Goal: Answer question/provide support: Answer question/provide support

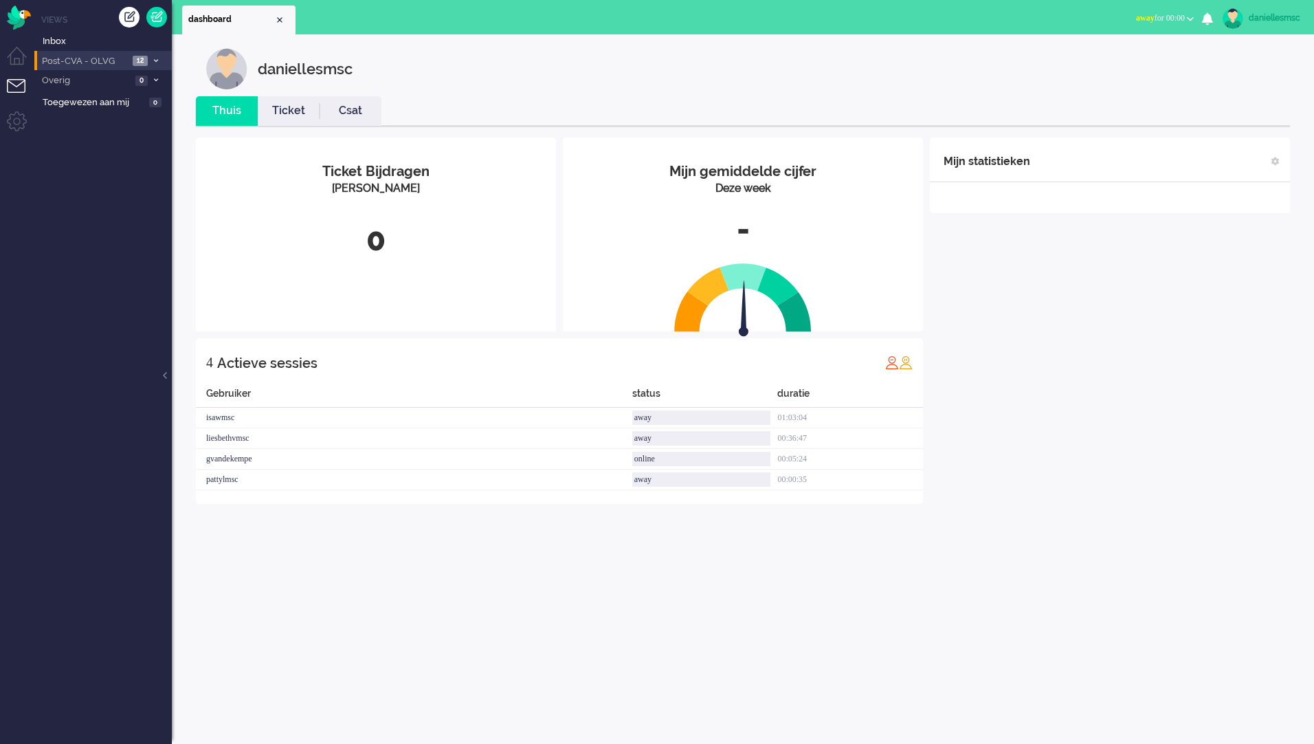
click at [61, 67] on span "Post-CVA - OLVG" at bounding box center [84, 61] width 89 height 13
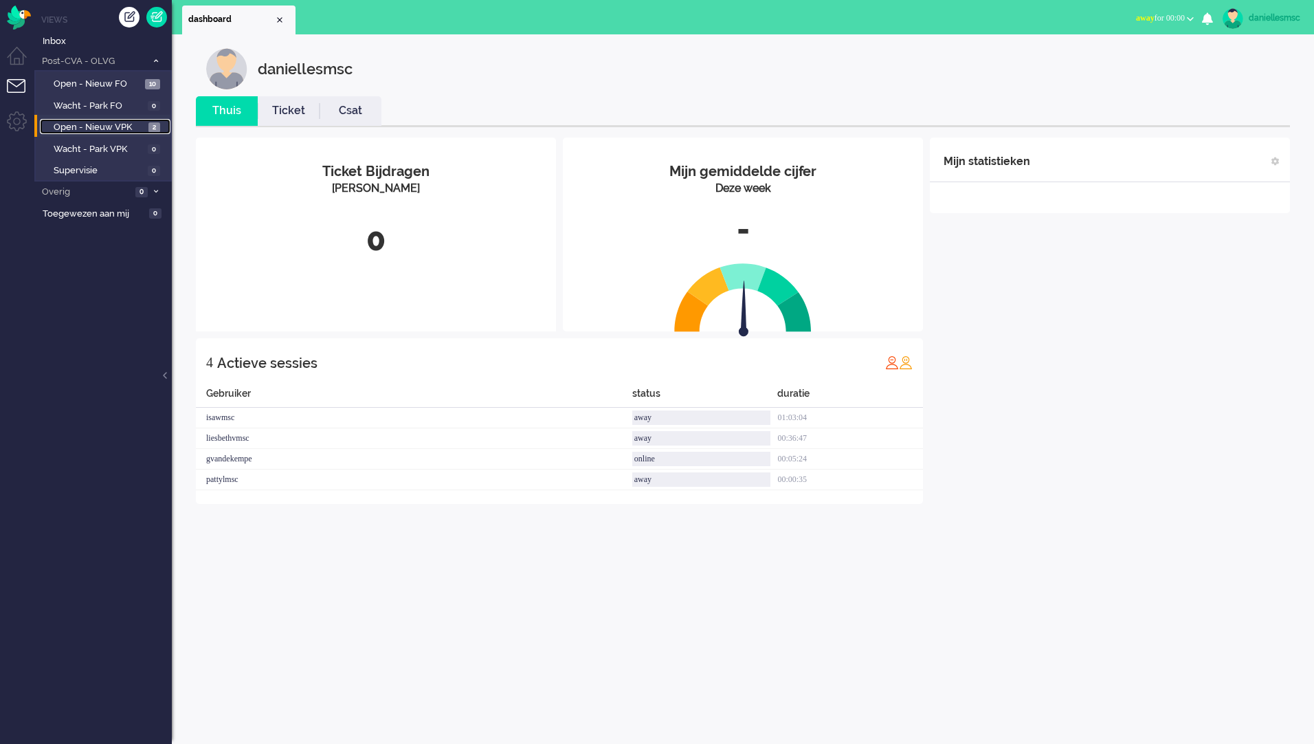
click at [99, 121] on span "Open - Nieuw VPK" at bounding box center [99, 127] width 91 height 13
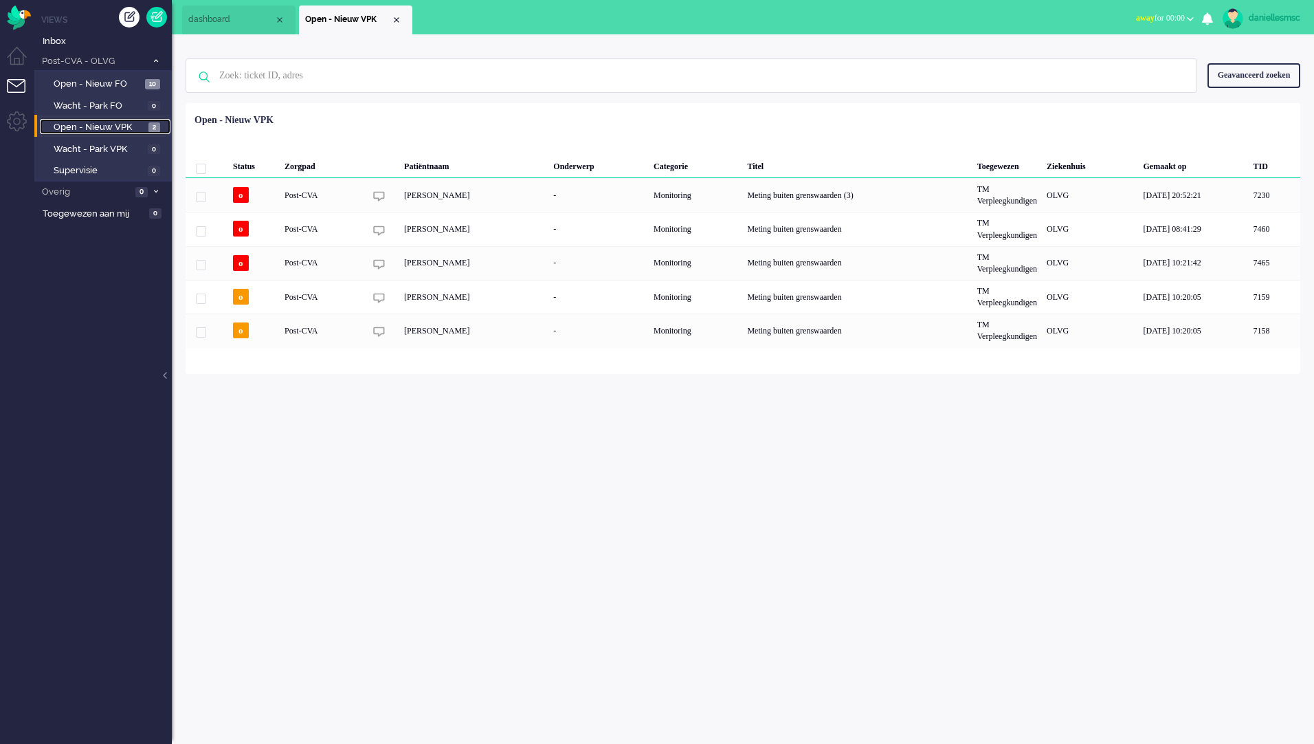
click at [129, 130] on span "Open - Nieuw VPK" at bounding box center [99, 127] width 91 height 13
click at [29, 61] on li "Dashboard menu" at bounding box center [22, 62] width 31 height 31
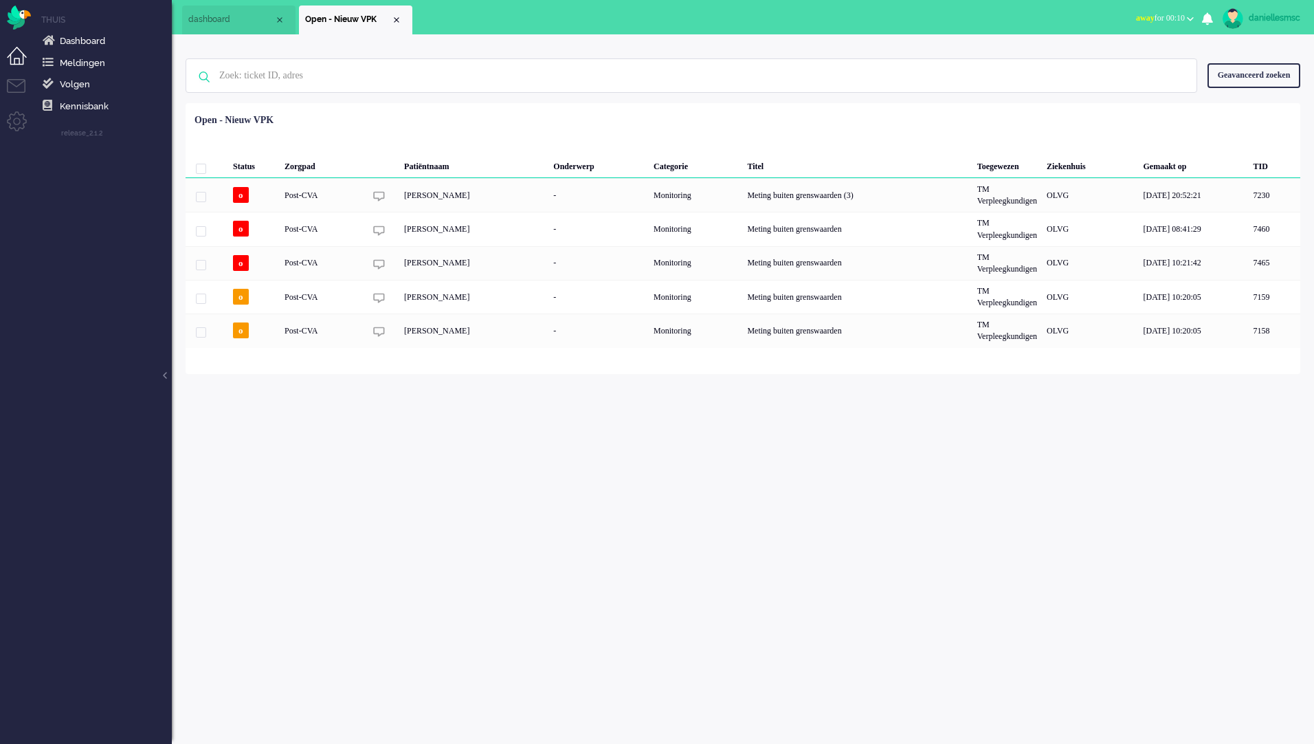
click at [1279, 21] on div "daniellesmsc" at bounding box center [1275, 18] width 52 height 14
click at [1145, 21] on span "away for 00:10" at bounding box center [1160, 18] width 49 height 10
click at [1131, 58] on label "Online" at bounding box center [1137, 62] width 109 height 12
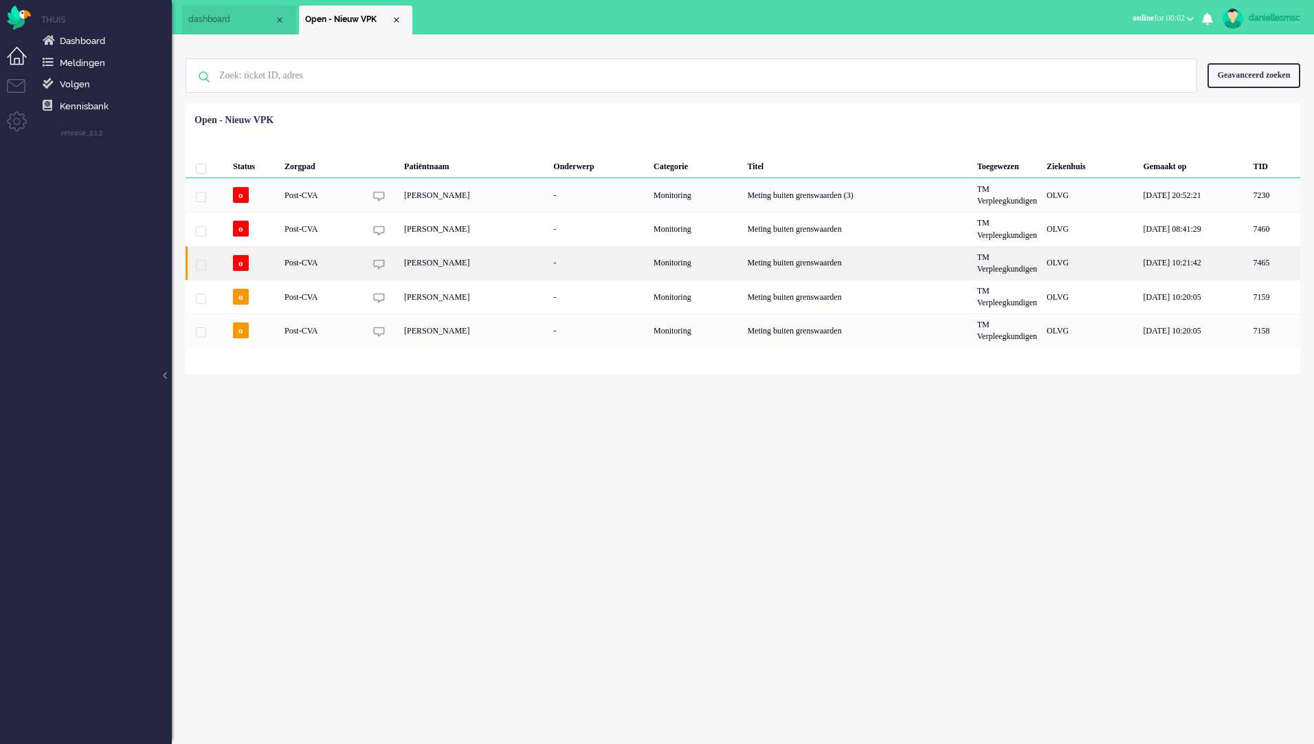
click at [436, 269] on div "[PERSON_NAME]" at bounding box center [473, 263] width 149 height 34
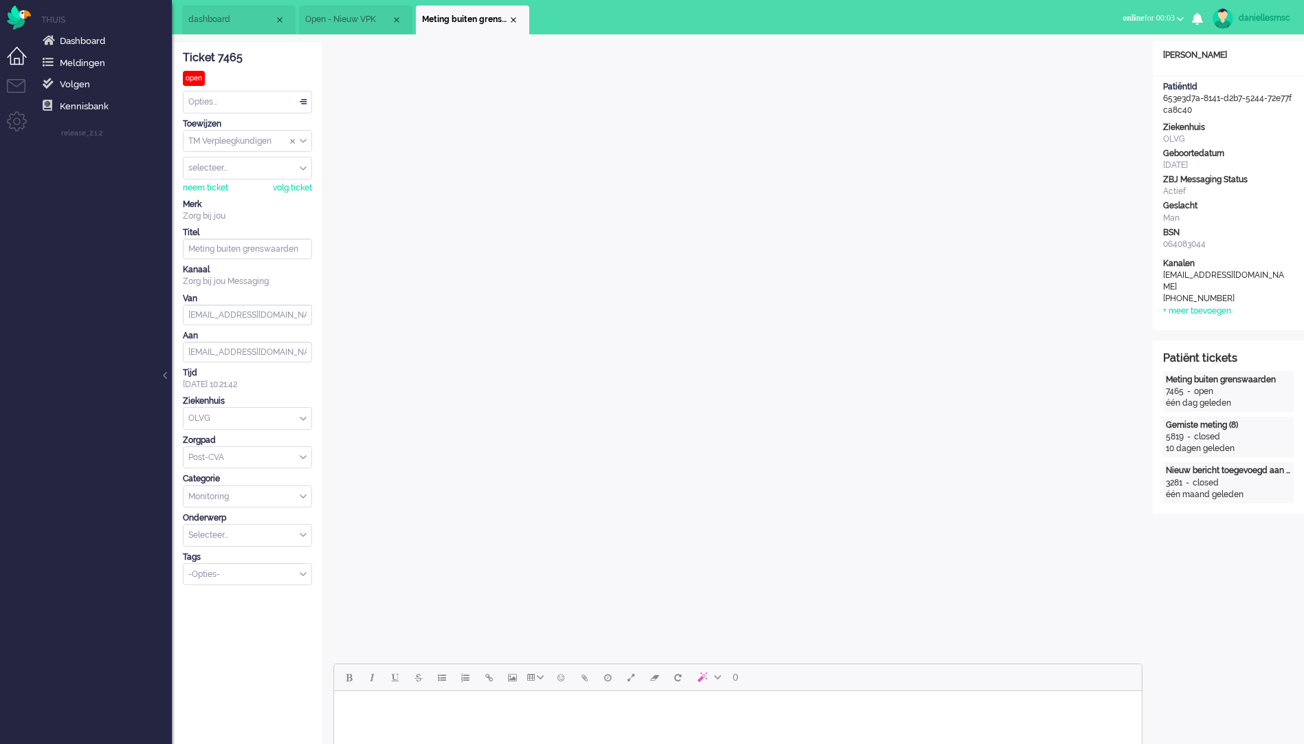
click at [360, 27] on li "Open - Nieuw VPK" at bounding box center [355, 19] width 113 height 29
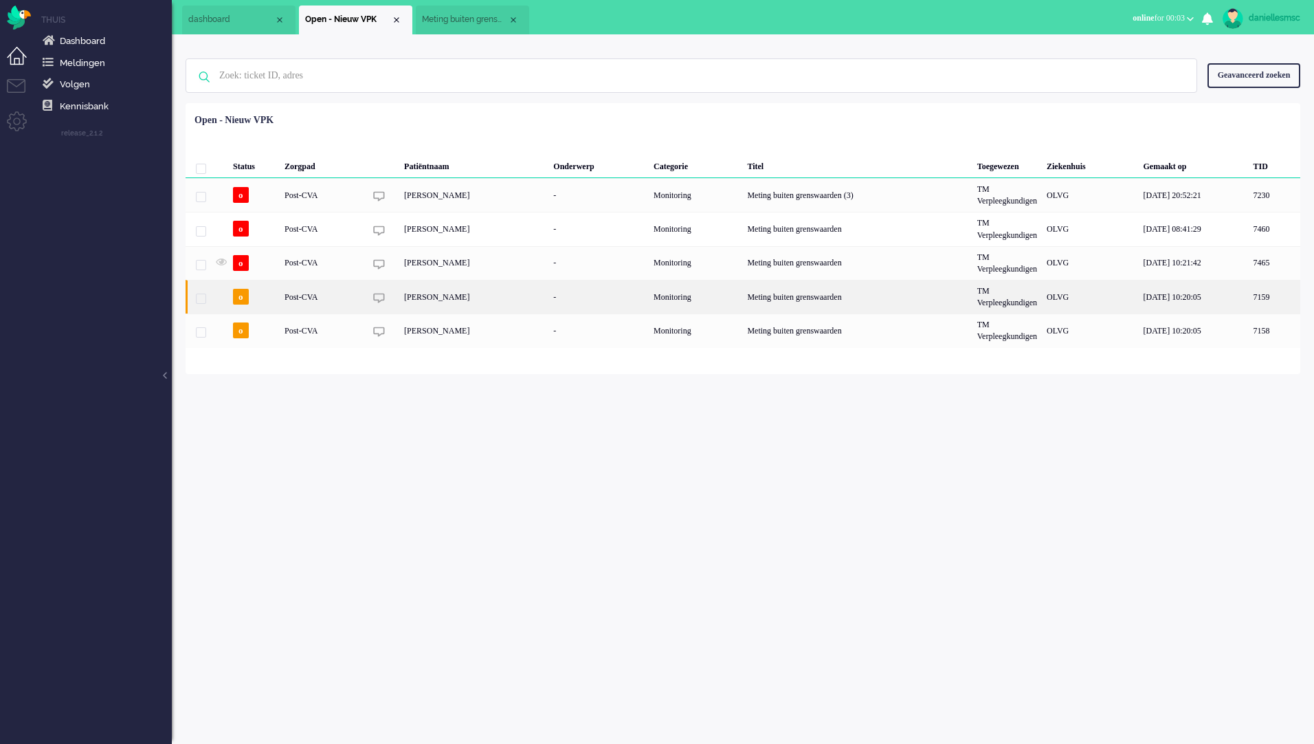
click at [449, 299] on div "[PERSON_NAME]" at bounding box center [473, 297] width 149 height 34
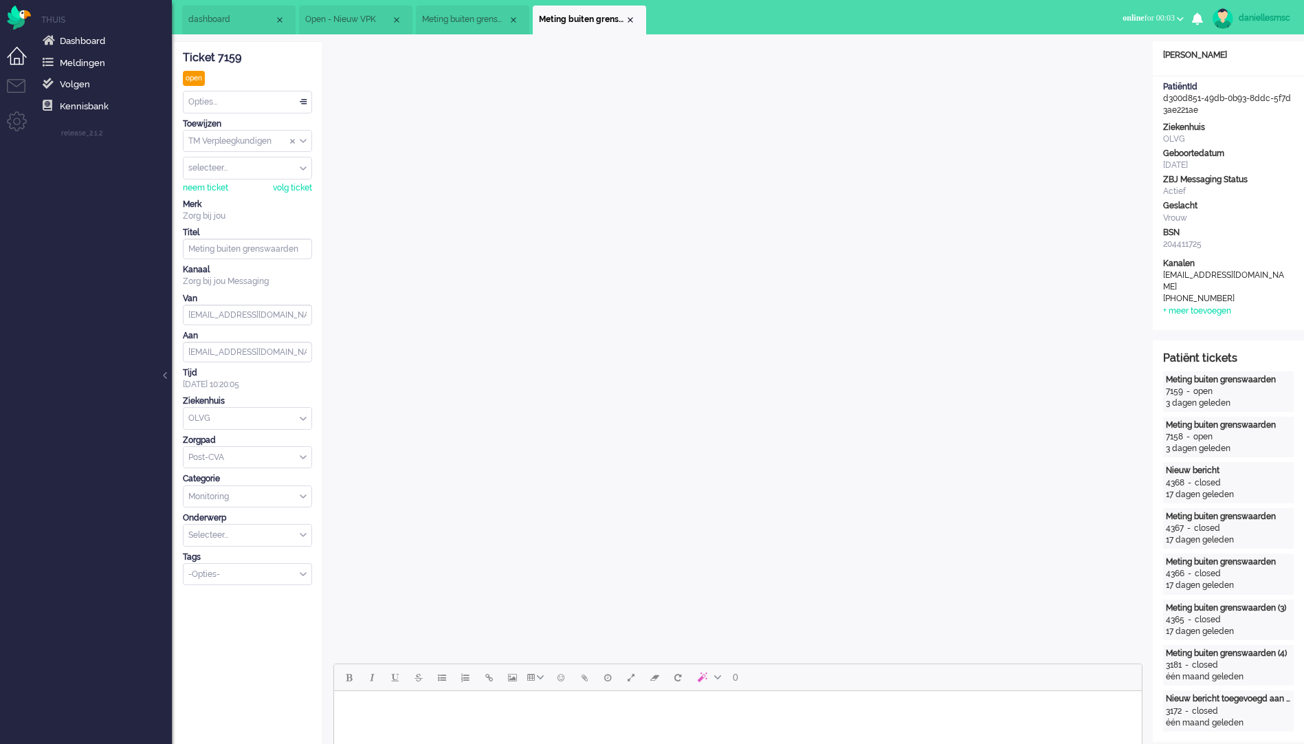
click at [251, 23] on span "dashboard" at bounding box center [231, 20] width 86 height 12
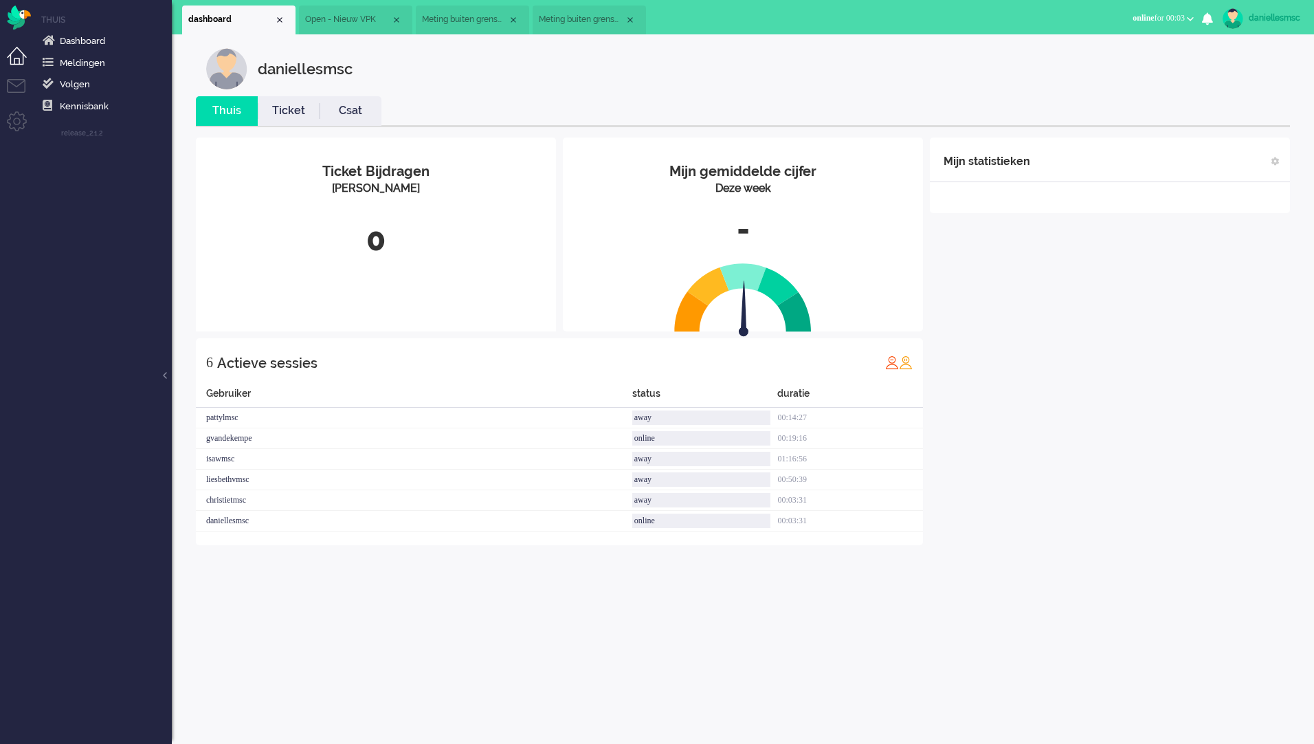
click at [364, 22] on span "Open - Nieuw VPK" at bounding box center [348, 20] width 86 height 12
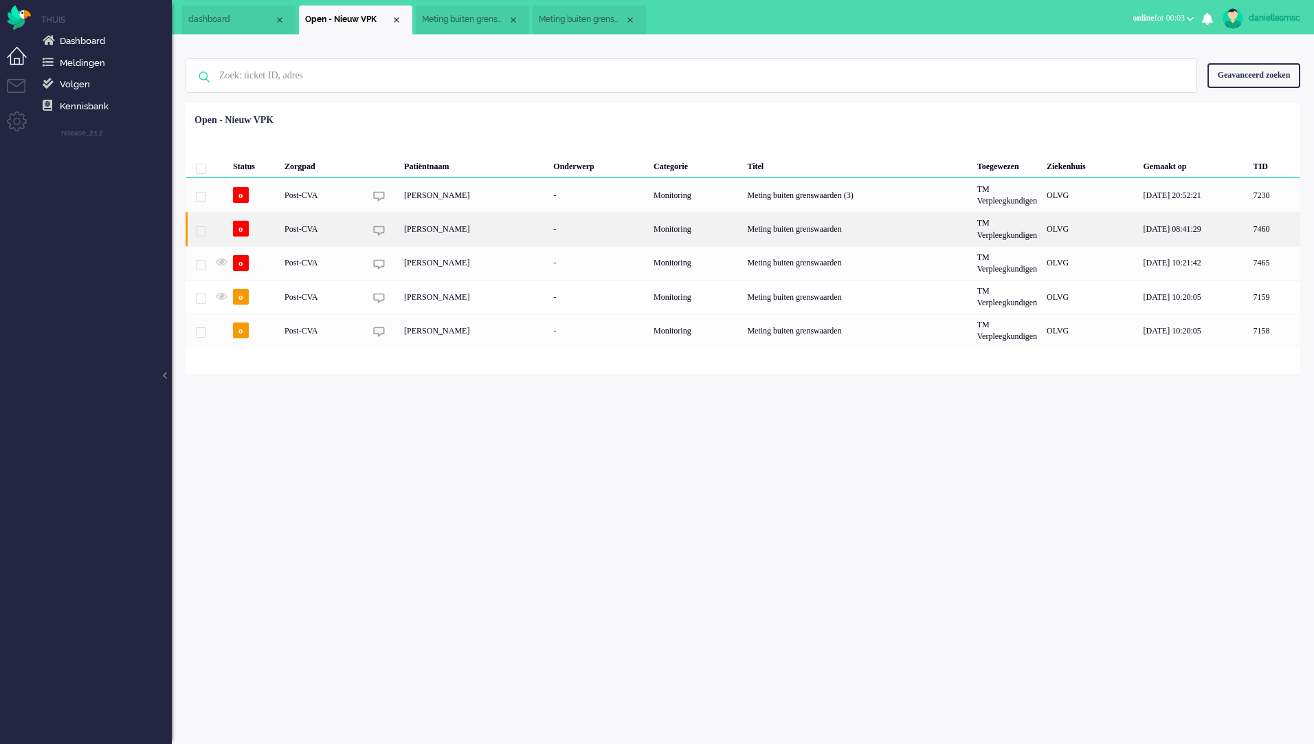
click at [443, 228] on div "[PERSON_NAME]" at bounding box center [473, 229] width 149 height 34
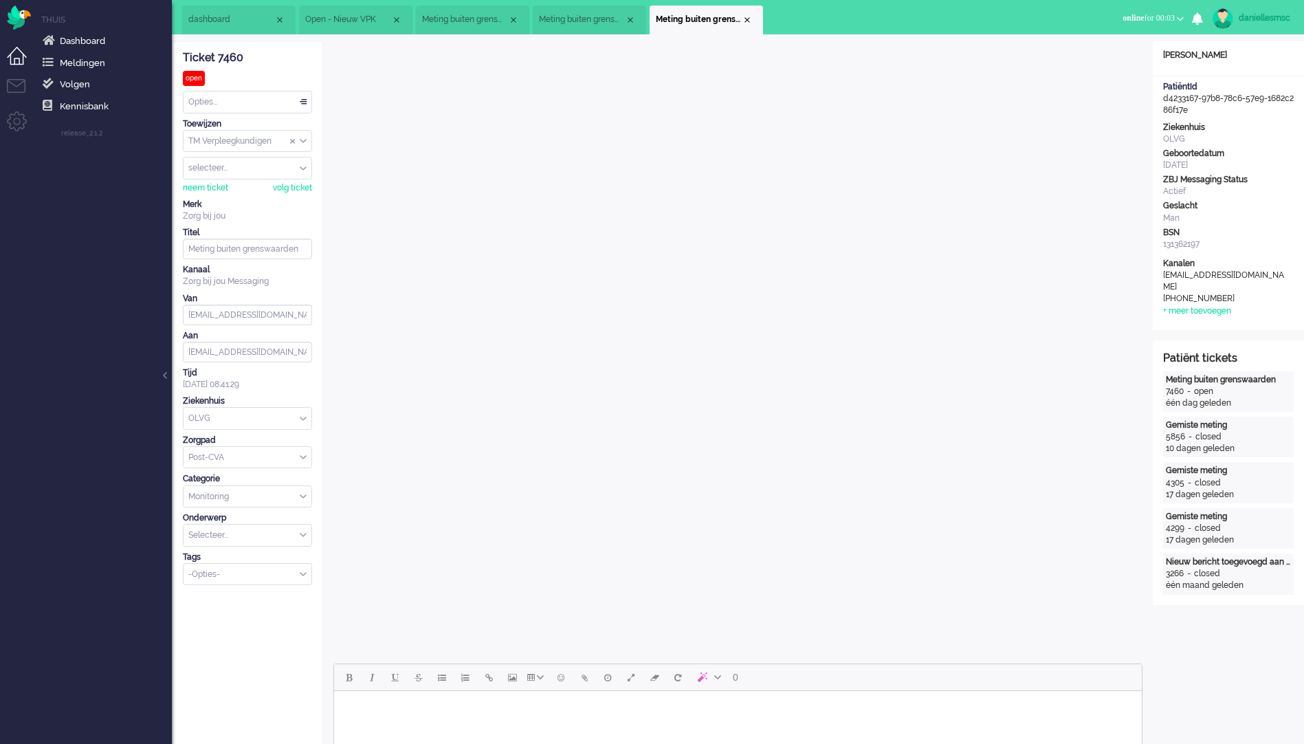
click at [252, 27] on li "dashboard" at bounding box center [238, 19] width 113 height 29
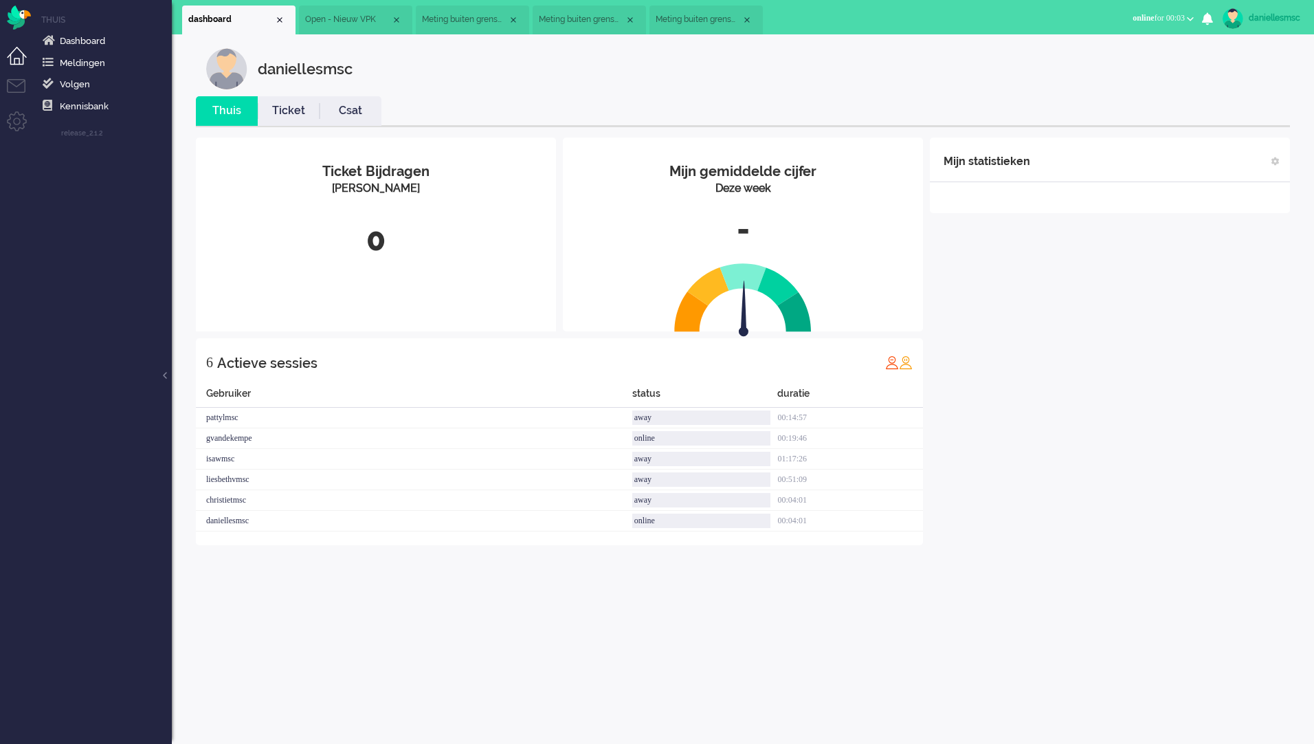
click at [366, 24] on span "Open - Nieuw VPK" at bounding box center [348, 20] width 86 height 12
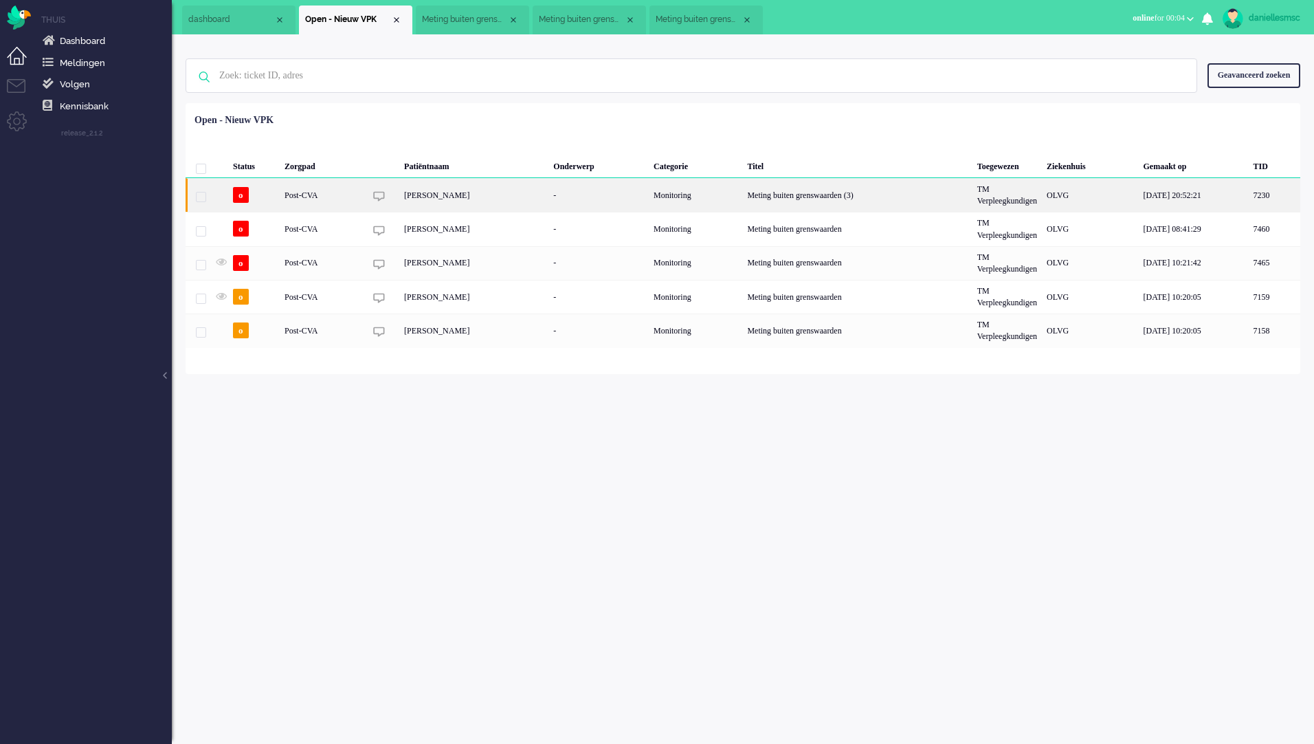
click at [432, 193] on div "[PERSON_NAME]" at bounding box center [473, 195] width 149 height 34
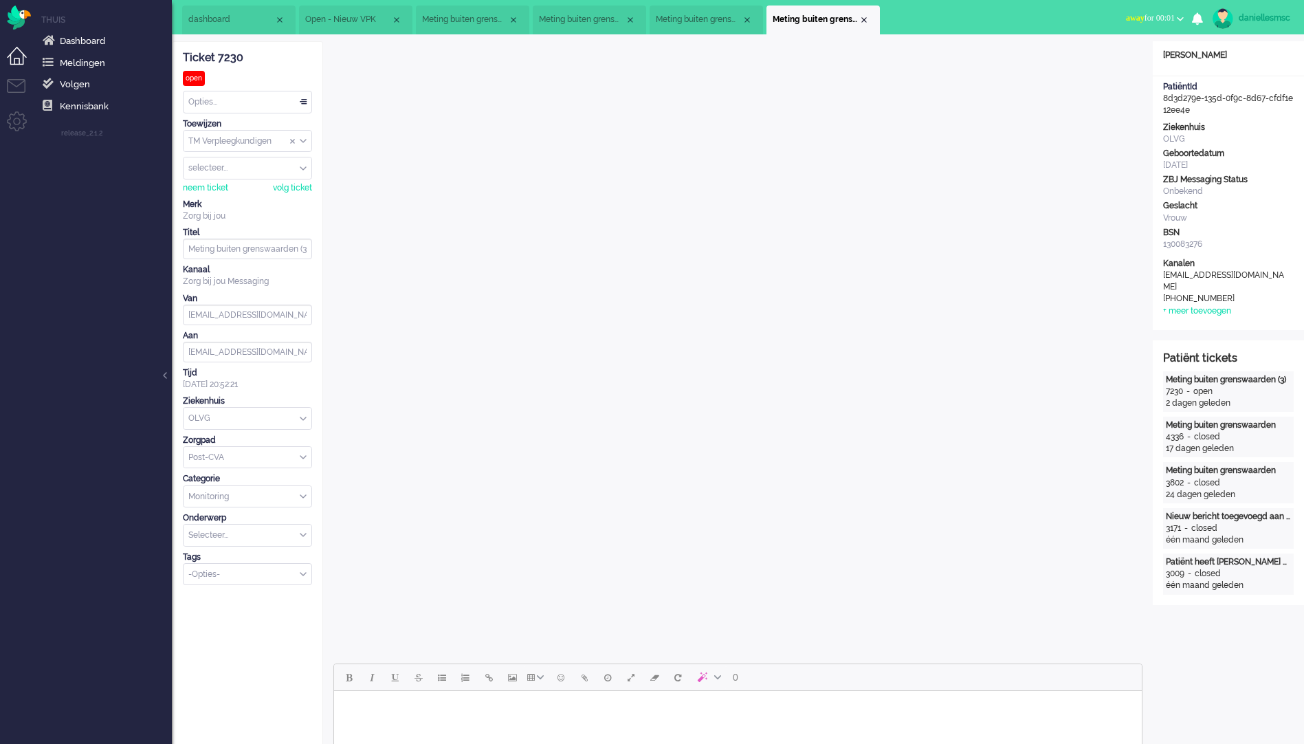
click at [319, 19] on span "Open - Nieuw VPK" at bounding box center [348, 20] width 86 height 12
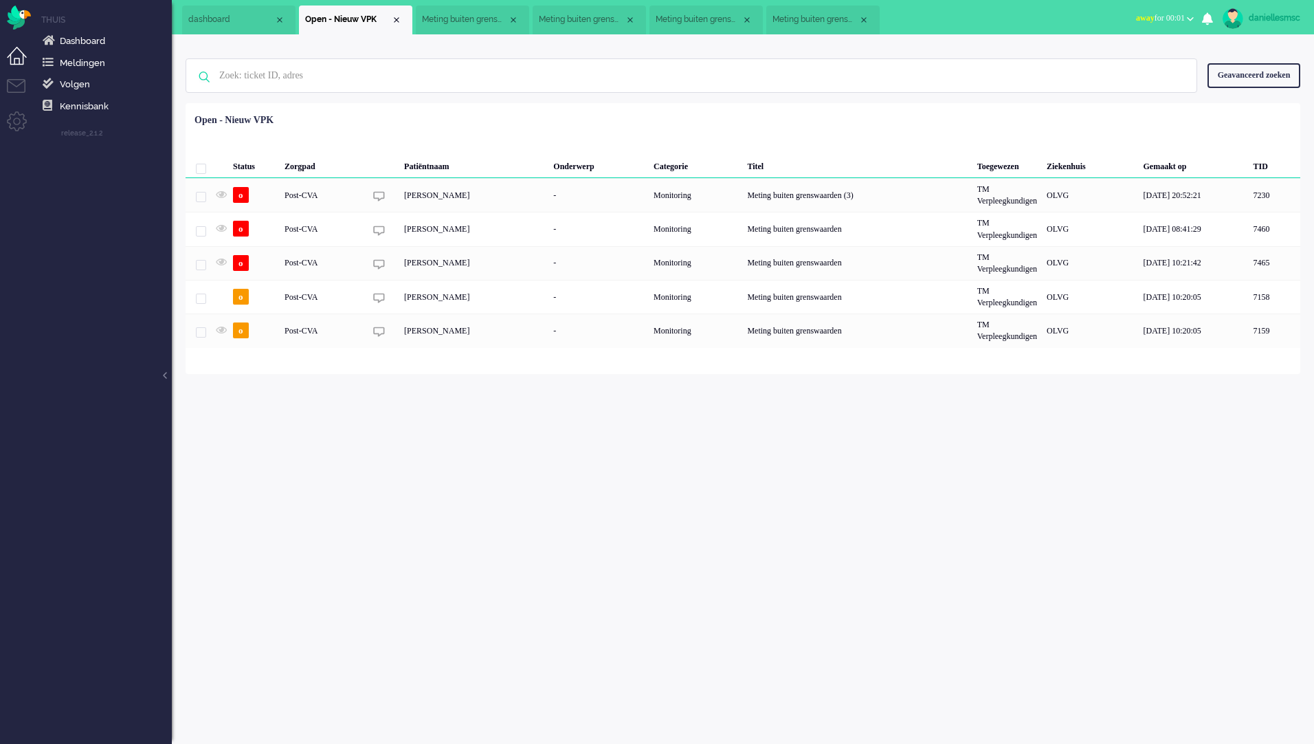
click at [450, 19] on span "Meting buiten grenswaarden" at bounding box center [465, 20] width 86 height 12
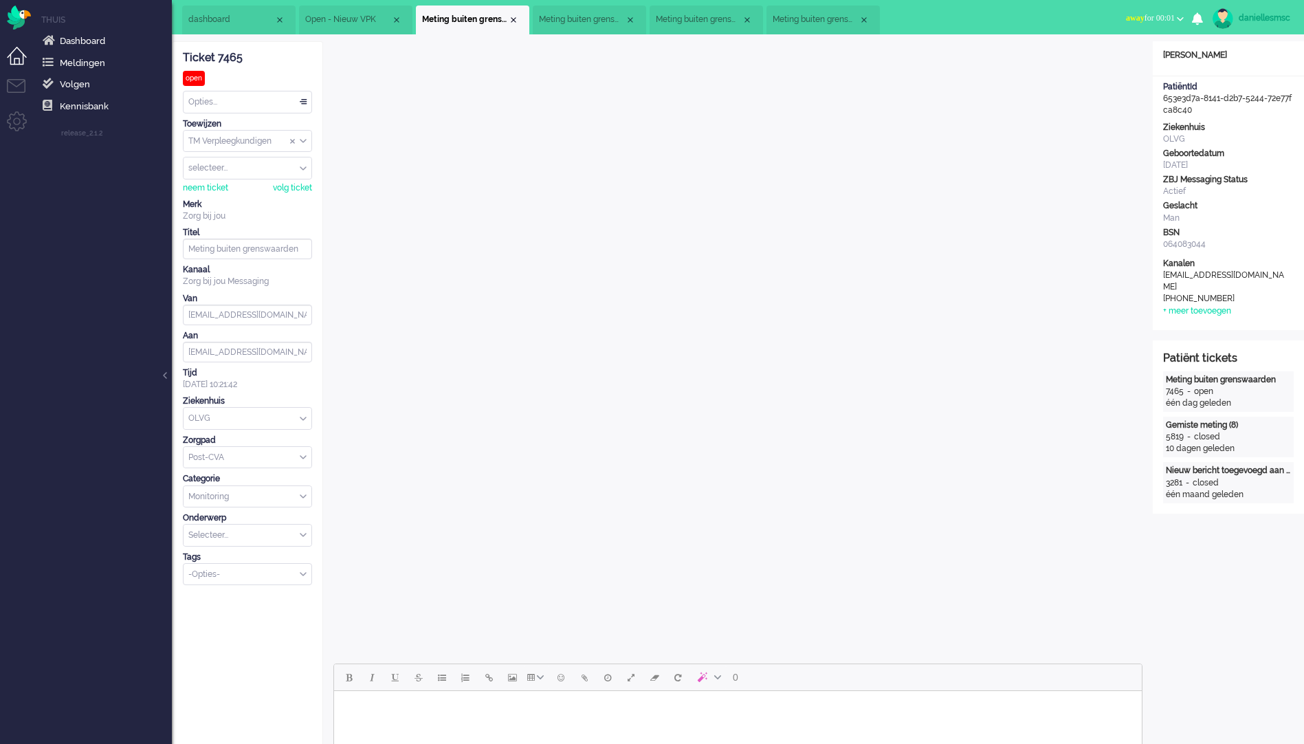
click at [606, 16] on span "Meting buiten grenswaarden" at bounding box center [582, 20] width 86 height 12
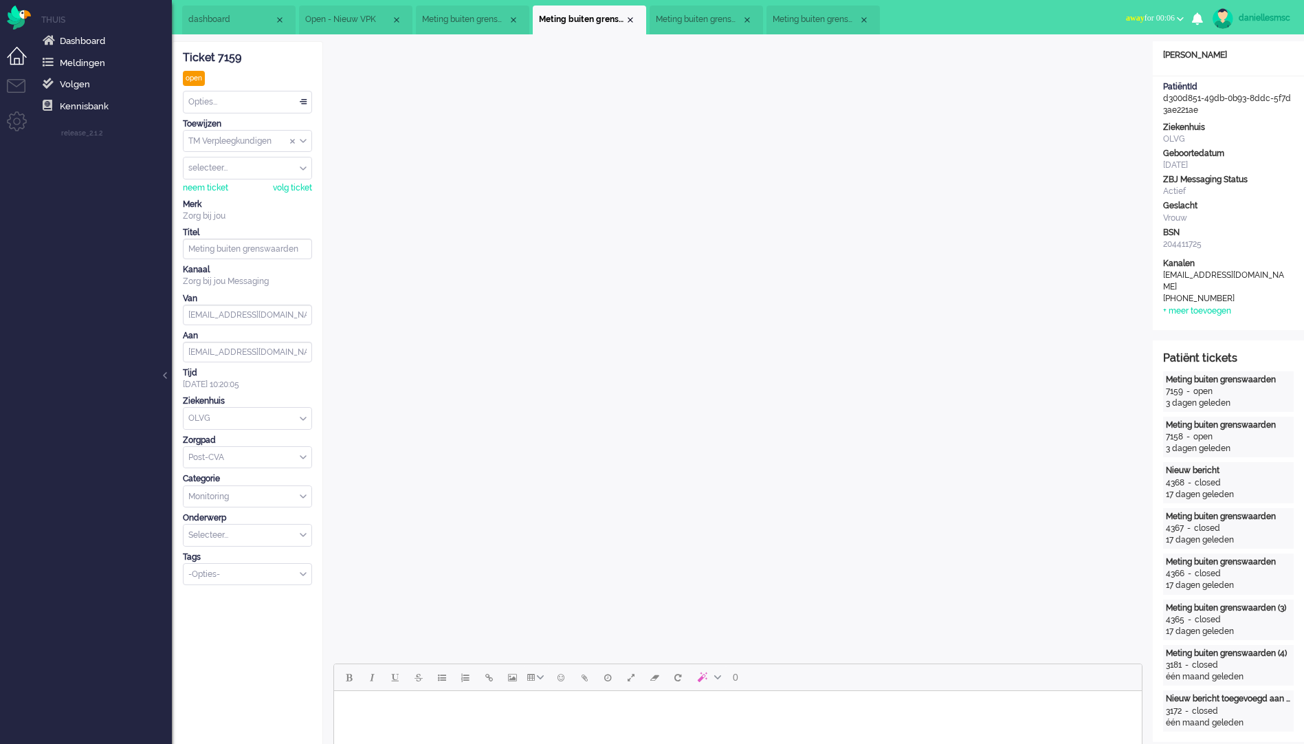
click at [628, 25] on div "Close tab" at bounding box center [630, 19] width 11 height 11
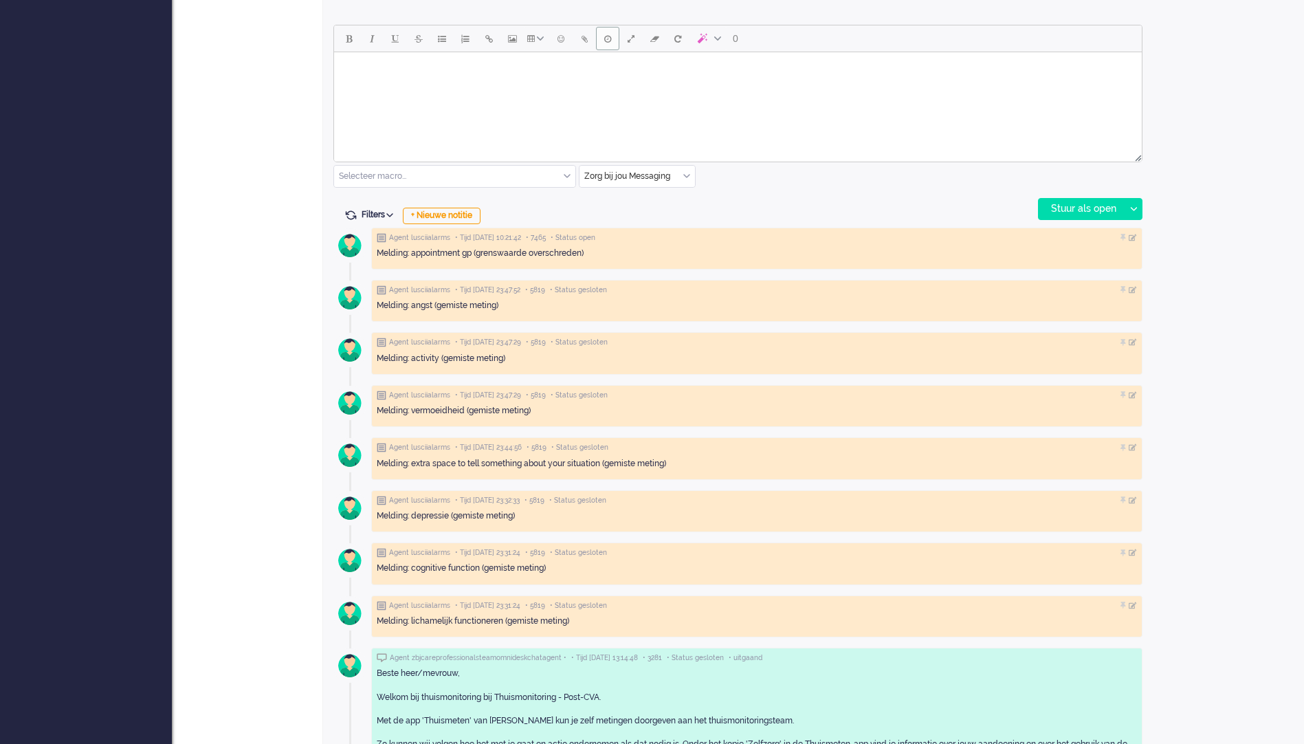
scroll to position [481, 0]
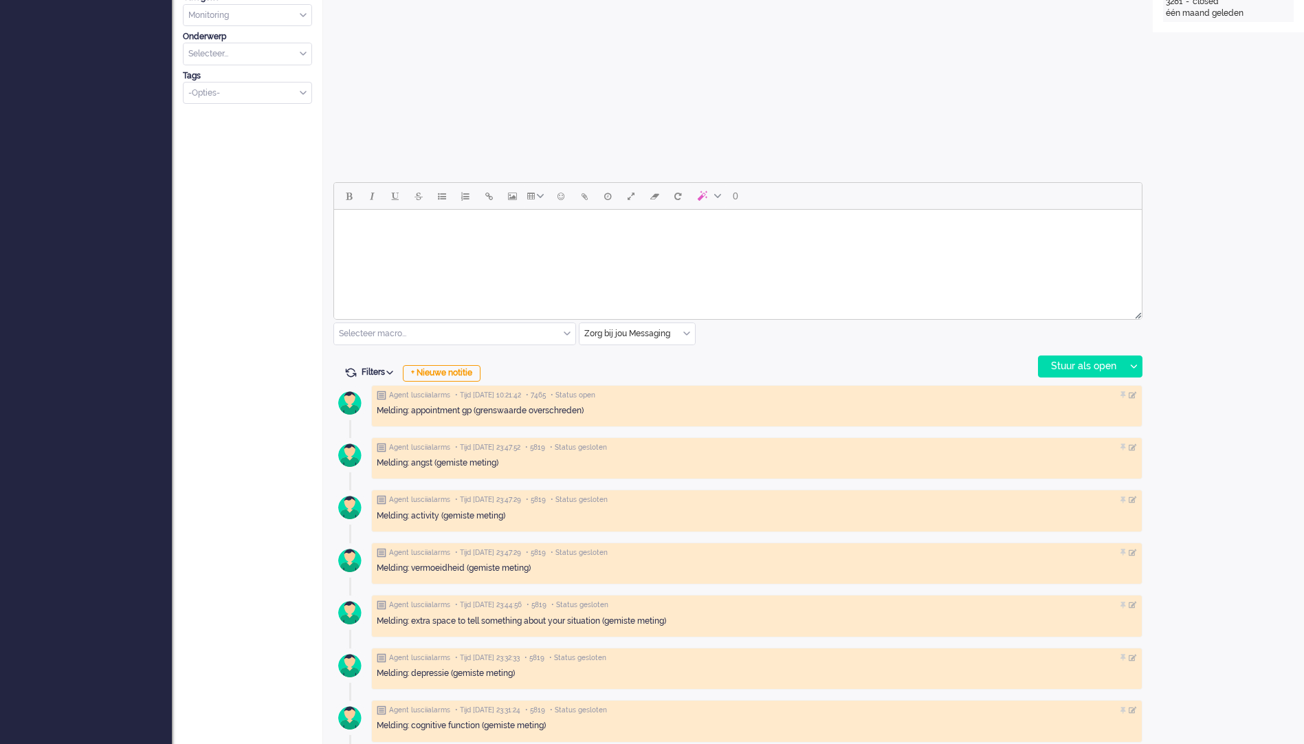
click at [496, 245] on html at bounding box center [738, 227] width 808 height 35
click at [524, 334] on input "text" at bounding box center [454, 333] width 241 height 21
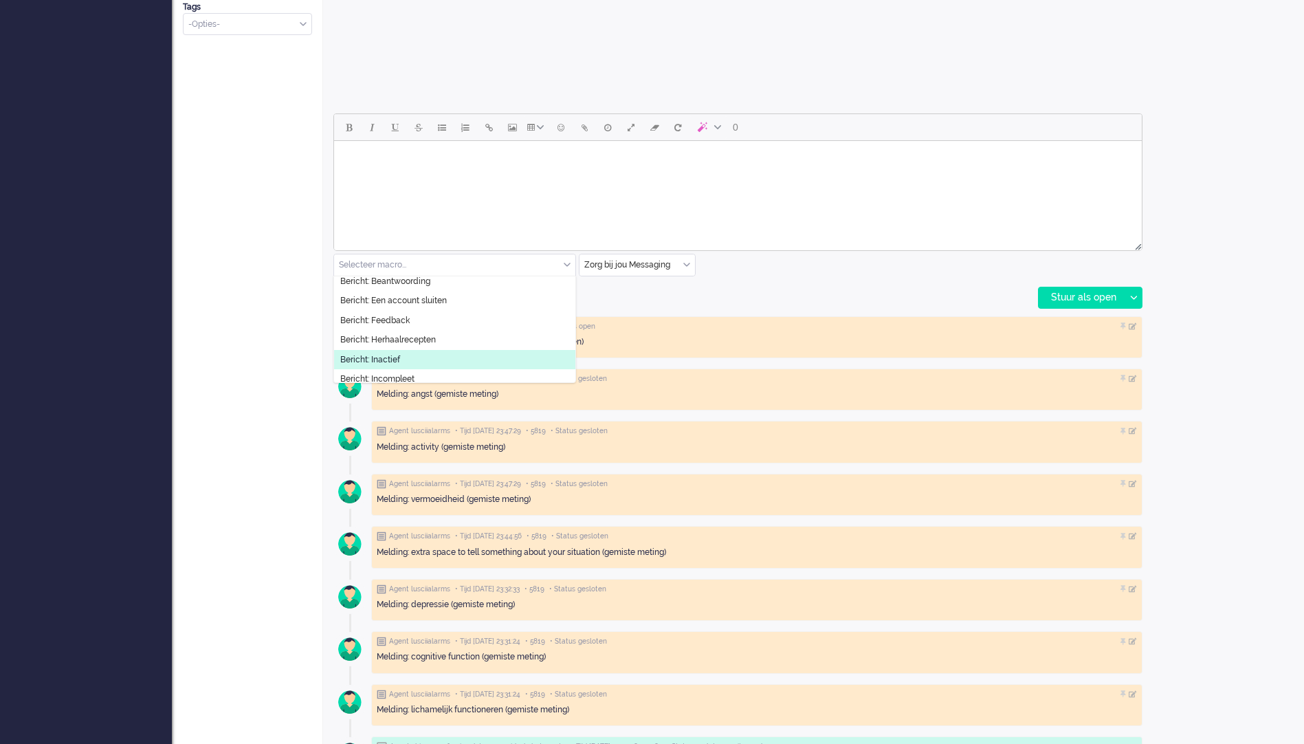
scroll to position [0, 0]
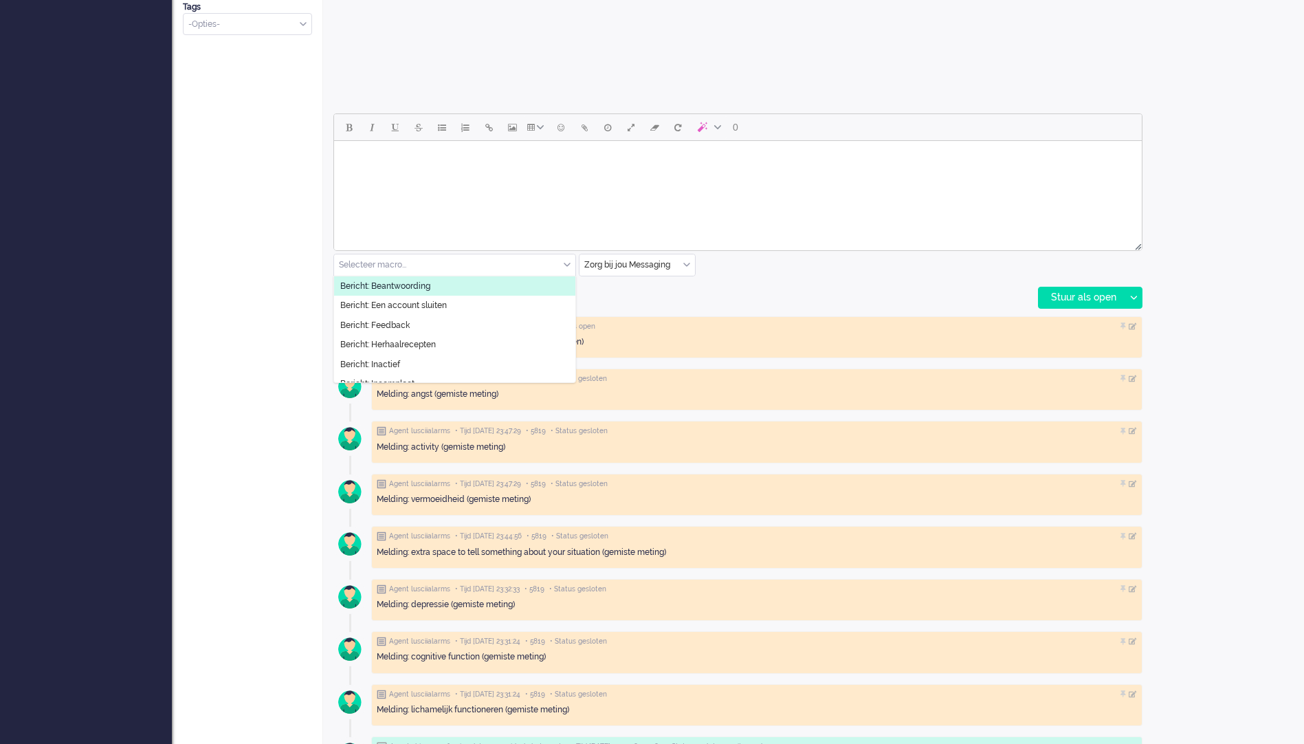
click at [457, 291] on li "Bericht: Beantwoording" at bounding box center [454, 286] width 241 height 20
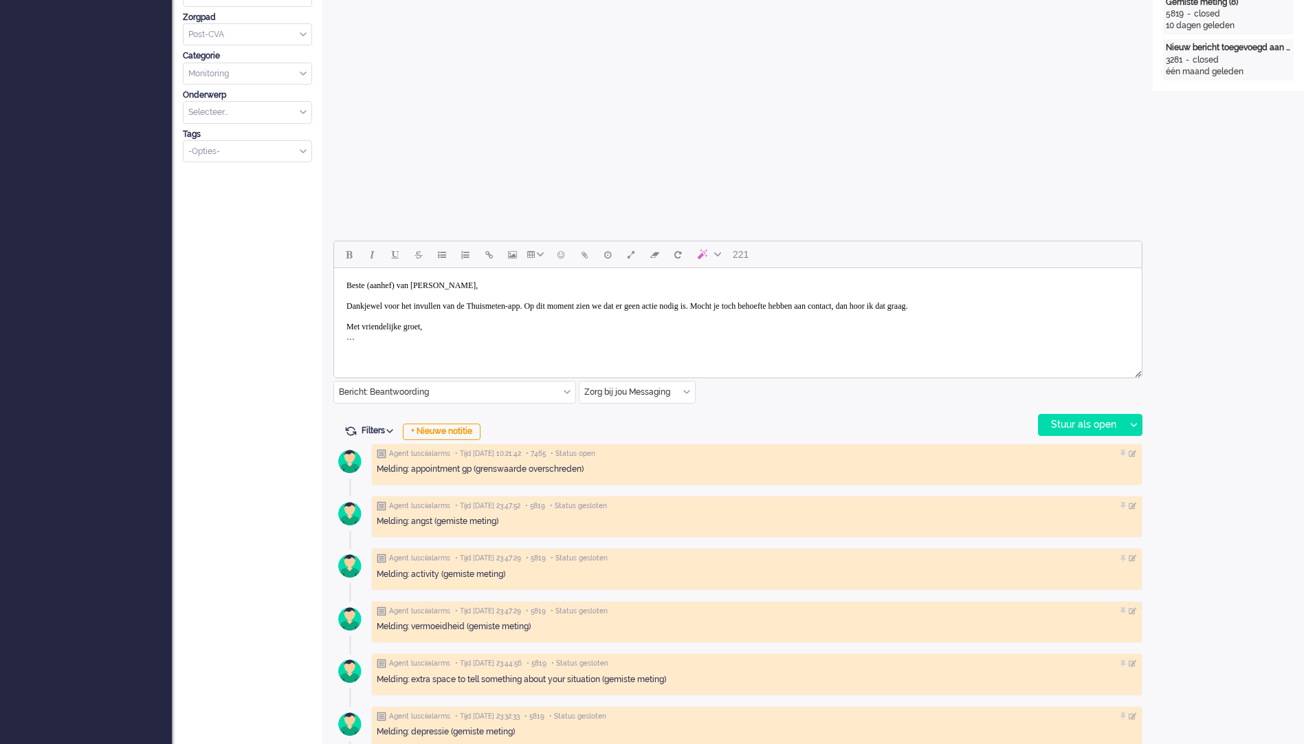
scroll to position [412, 0]
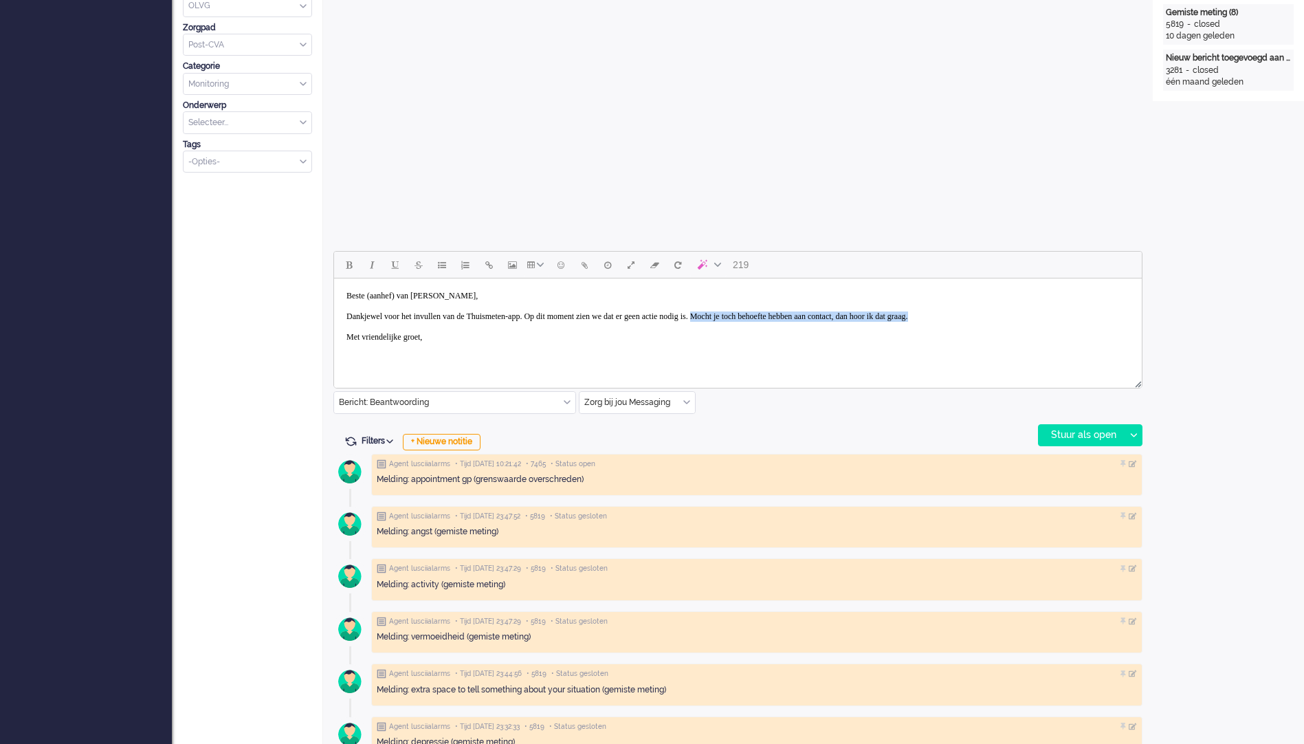
drag, startPoint x: 780, startPoint y: 315, endPoint x: 1066, endPoint y: 315, distance: 285.3
click at [1066, 315] on body "Beste (aanhef) van [PERSON_NAME], Dankjewel voor het invullen van de Thuismeten…" at bounding box center [738, 316] width 797 height 65
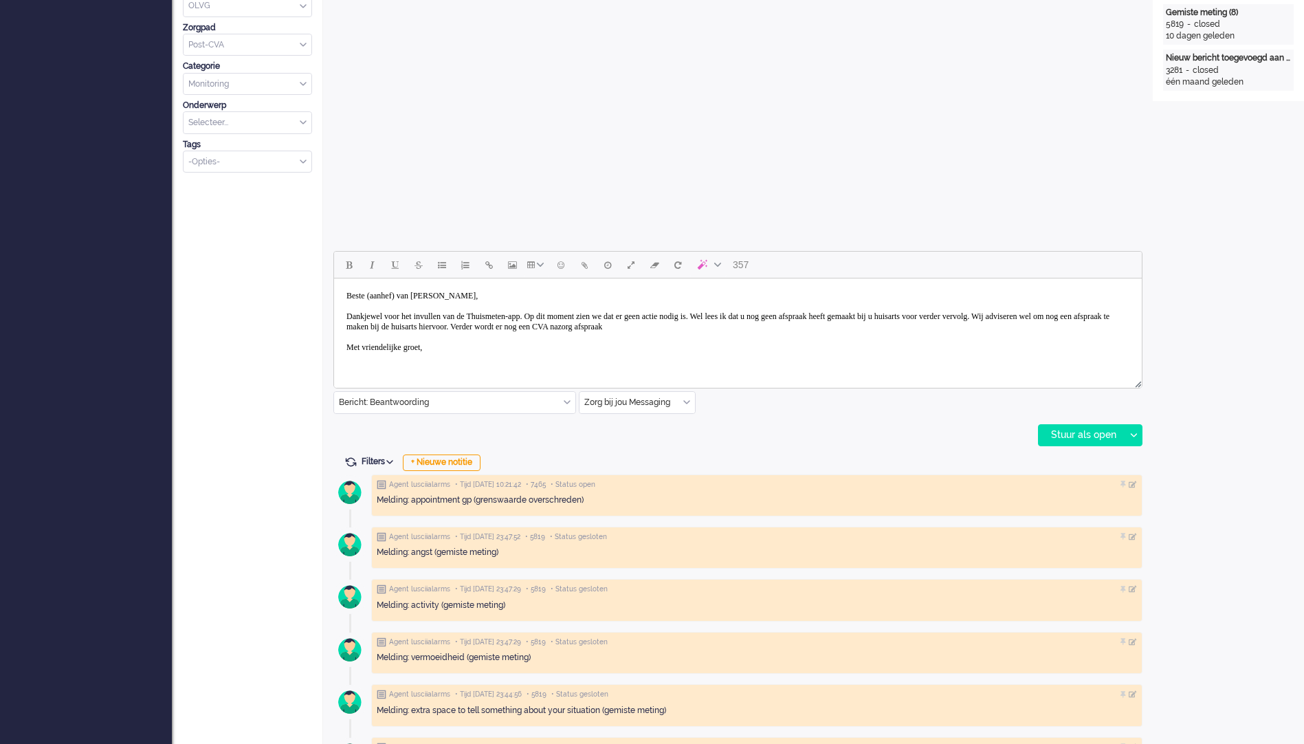
click at [914, 325] on body "Beste (aanhef) van [PERSON_NAME], Dankjewel voor het invullen van de Thuismeten…" at bounding box center [738, 322] width 797 height 76
click at [689, 324] on body "Beste (aanhef) van [PERSON_NAME], Dankjewel voor het invullen van de Thuismeten…" at bounding box center [738, 322] width 797 height 76
click at [784, 327] on body "Beste (aanhef) van [PERSON_NAME], Dankjewel voor het invullen van de Thuismeten…" at bounding box center [738, 332] width 797 height 96
click at [863, 326] on body "Beste (aanhef) van [PERSON_NAME], Dankjewel voor het invullen van de Thuismeten…" at bounding box center [738, 332] width 797 height 96
drag, startPoint x: 1037, startPoint y: 347, endPoint x: 1033, endPoint y: 336, distance: 11.5
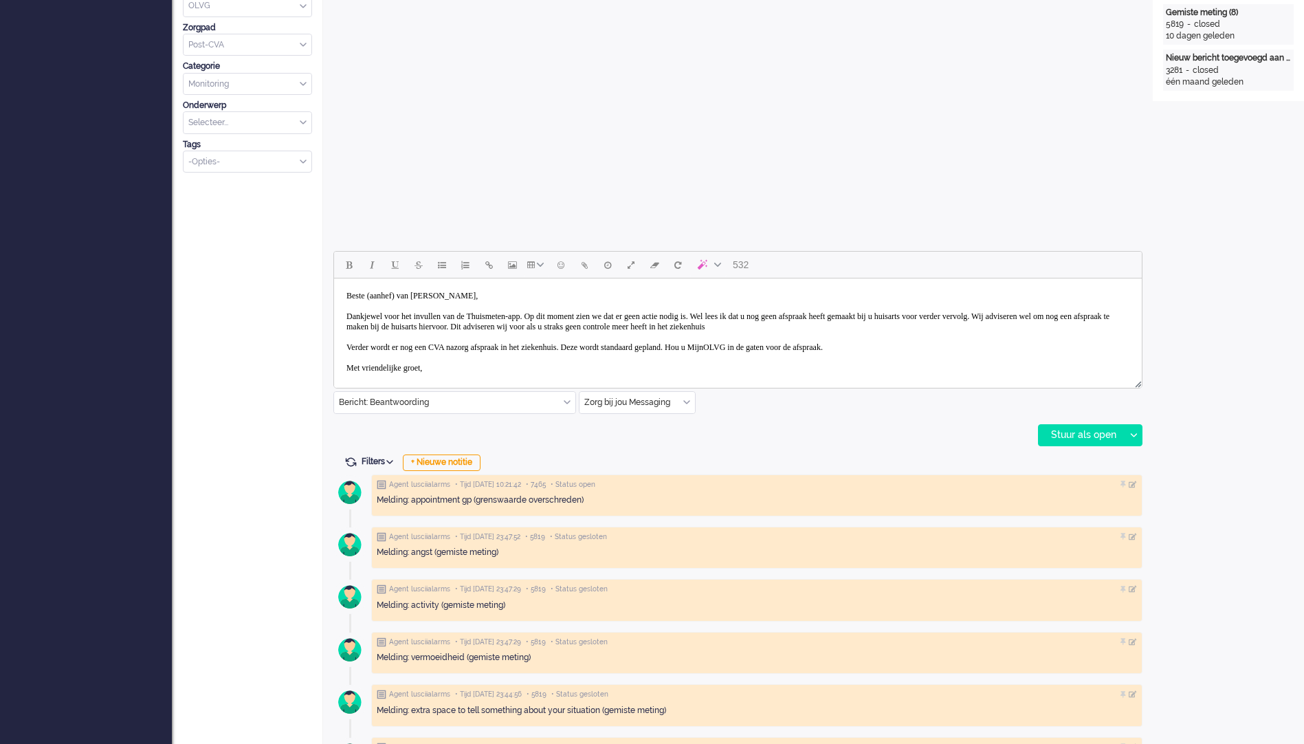
click at [1035, 343] on body "Beste (aanhef) van [PERSON_NAME], Dankjewel voor het invullen van de Thuismeten…" at bounding box center [738, 332] width 797 height 96
click at [1033, 331] on body "Beste (aanhef) van [PERSON_NAME], Dankjewel voor het invullen van de Thuismeten…" at bounding box center [738, 332] width 797 height 96
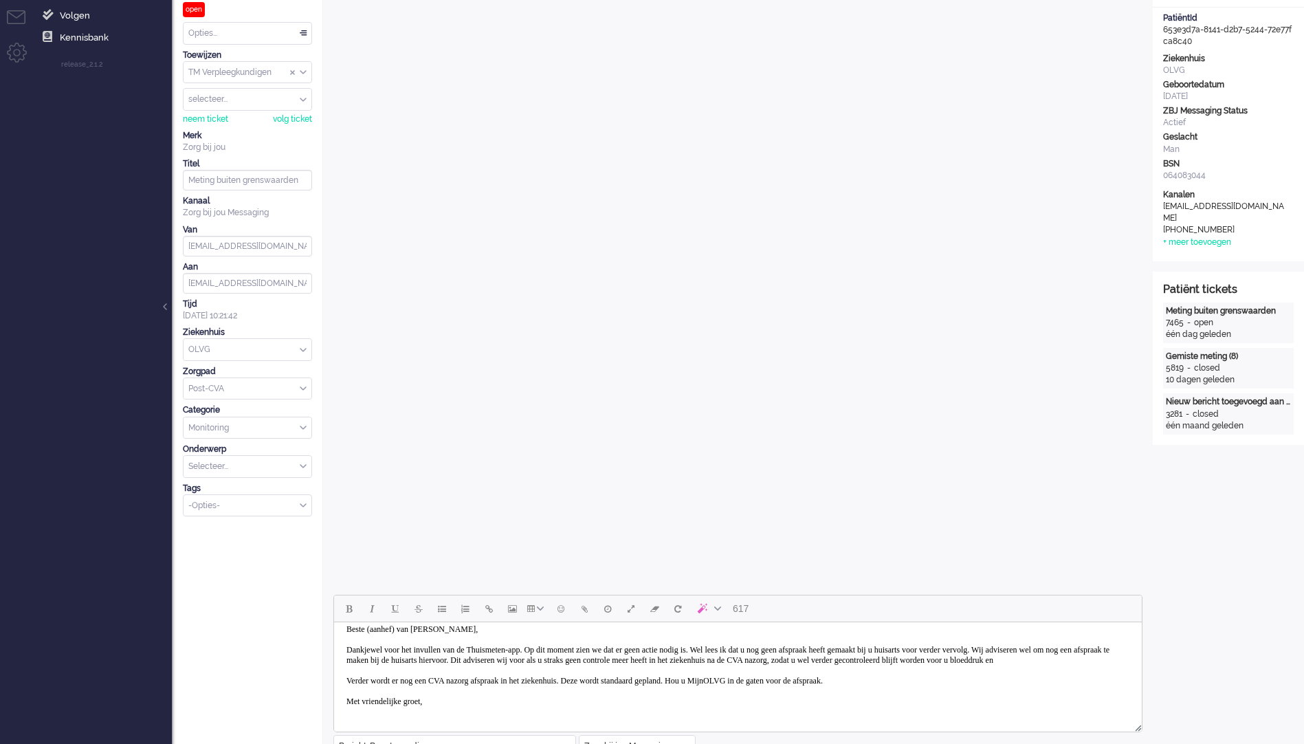
scroll to position [21, 0]
click at [639, 660] on body "Beste (aanhef) van [PERSON_NAME], Dankjewel voor het invullen van de Thuismeten…" at bounding box center [738, 665] width 797 height 96
click at [984, 676] on body "Beste (aanhef) van [PERSON_NAME], Dankjewel voor het invullen van de Thuismeten…" at bounding box center [738, 665] width 797 height 96
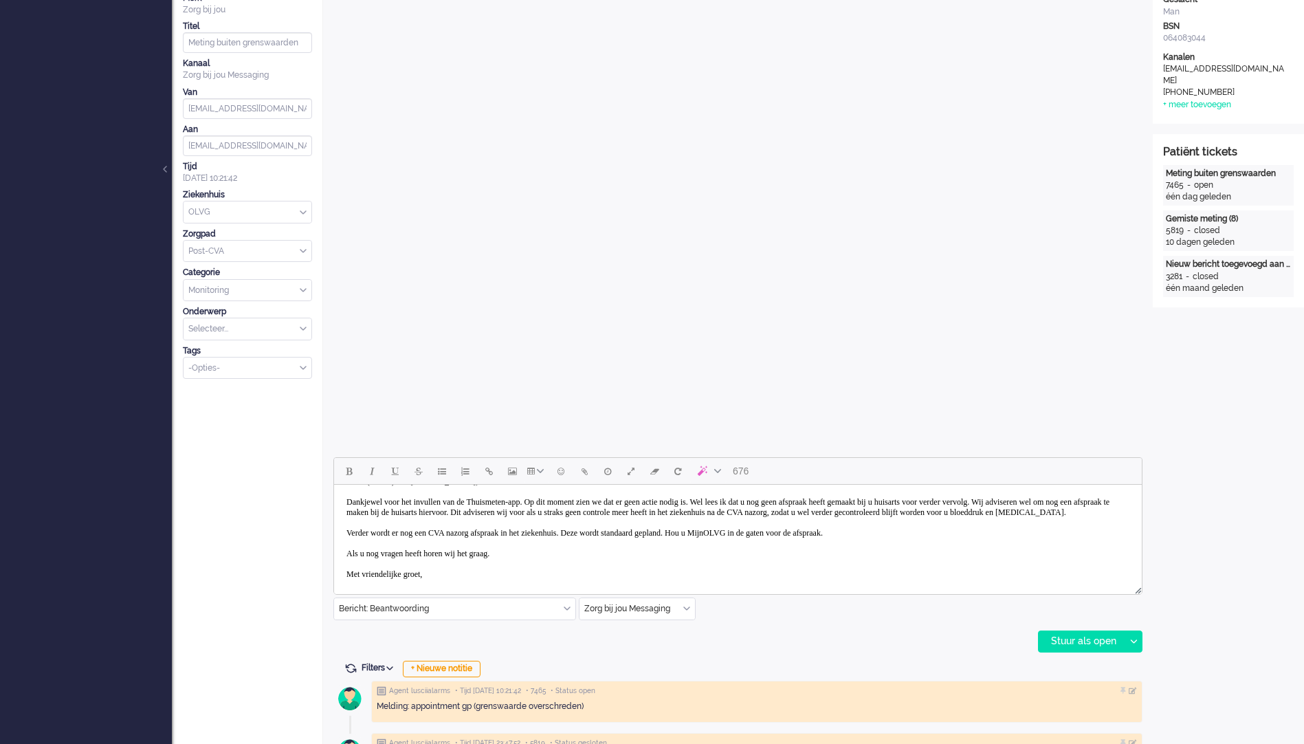
scroll to position [41, 0]
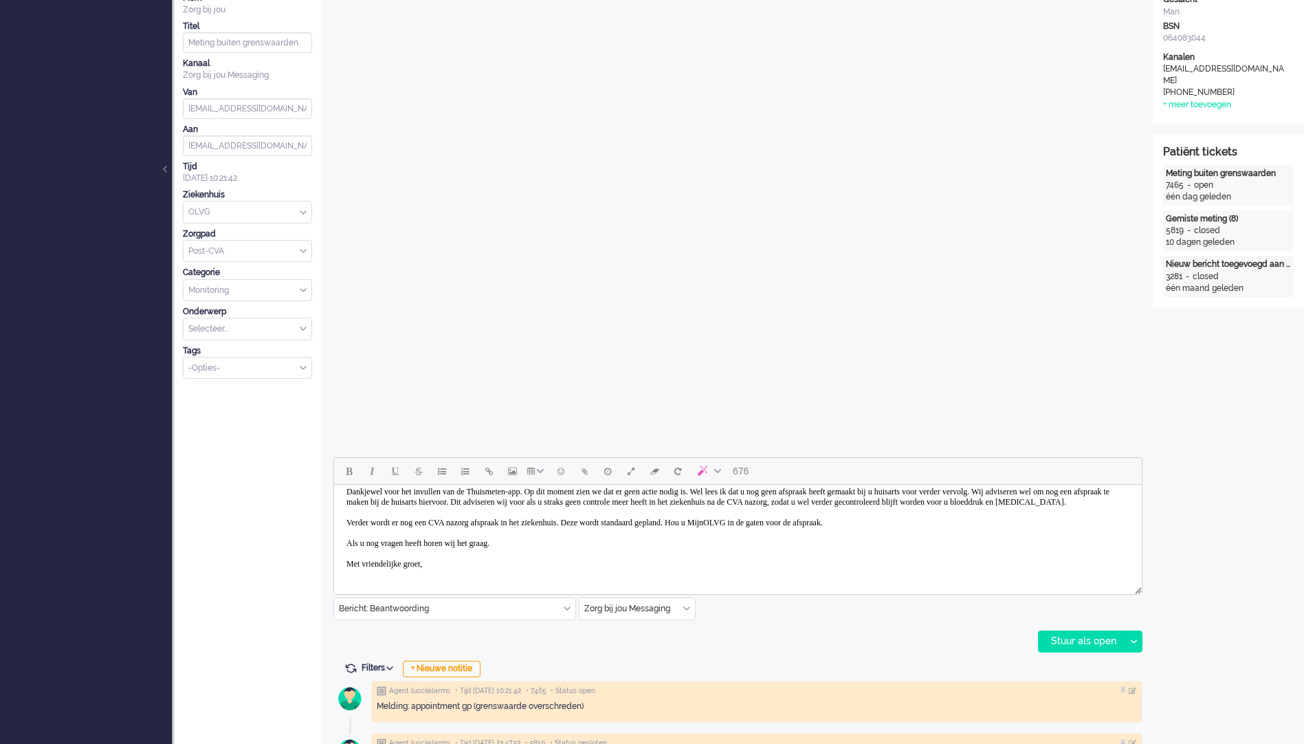
click at [449, 577] on html "Beste (aanhef) van [PERSON_NAME], Dankjewel voor het invullen van de Thuismeten…" at bounding box center [738, 518] width 808 height 128
click at [402, 571] on body "Beste (aanhef) van [PERSON_NAME], Dankjewel voor het invullen van de Thuismeten…" at bounding box center [738, 517] width 797 height 117
drag, startPoint x: 441, startPoint y: 577, endPoint x: 457, endPoint y: 579, distance: 16.6
click at [442, 577] on html "Beste (aanhef) van [PERSON_NAME], Dankjewel voor het invullen van de Thuismeten…" at bounding box center [738, 518] width 808 height 128
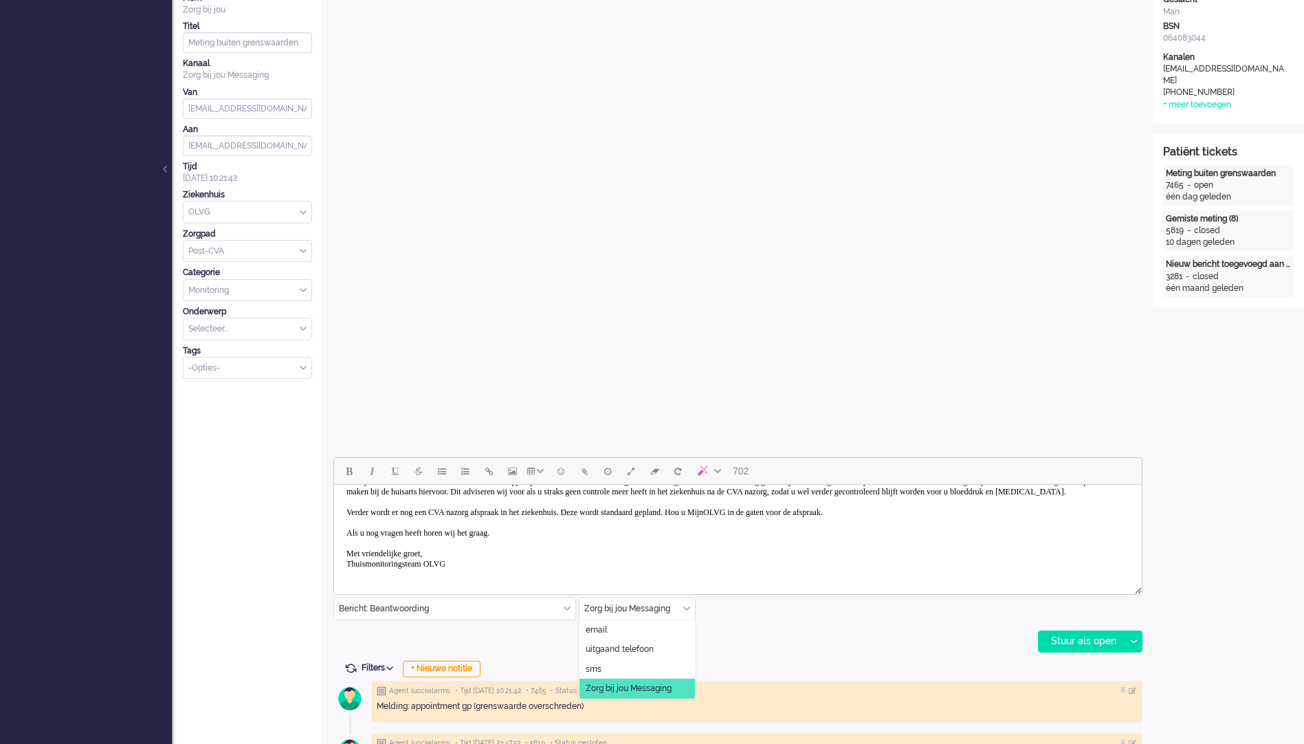
click at [692, 612] on input "text" at bounding box center [636, 608] width 115 height 21
click at [815, 641] on div "702 Bericht: [PERSON_NAME] Bericht: Beantwoording Bericht: Een account sluiten …" at bounding box center [737, 554] width 809 height 195
click at [1142, 639] on div "702 Bericht: [PERSON_NAME] Bericht: Beantwoording Bericht: Een account sluiten …" at bounding box center [738, 606] width 830 height 1542
click at [1140, 641] on div at bounding box center [1133, 641] width 17 height 21
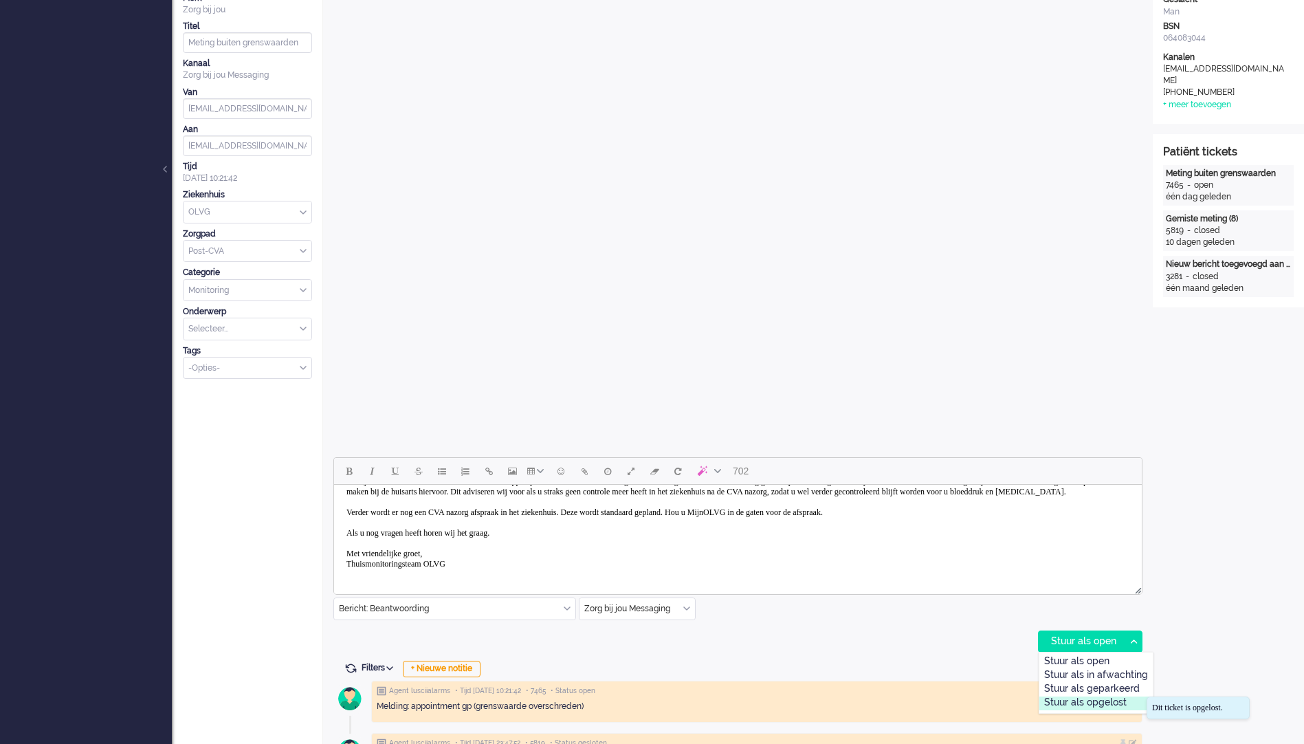
click at [1117, 699] on div "Stuur als opgelost" at bounding box center [1095, 703] width 113 height 14
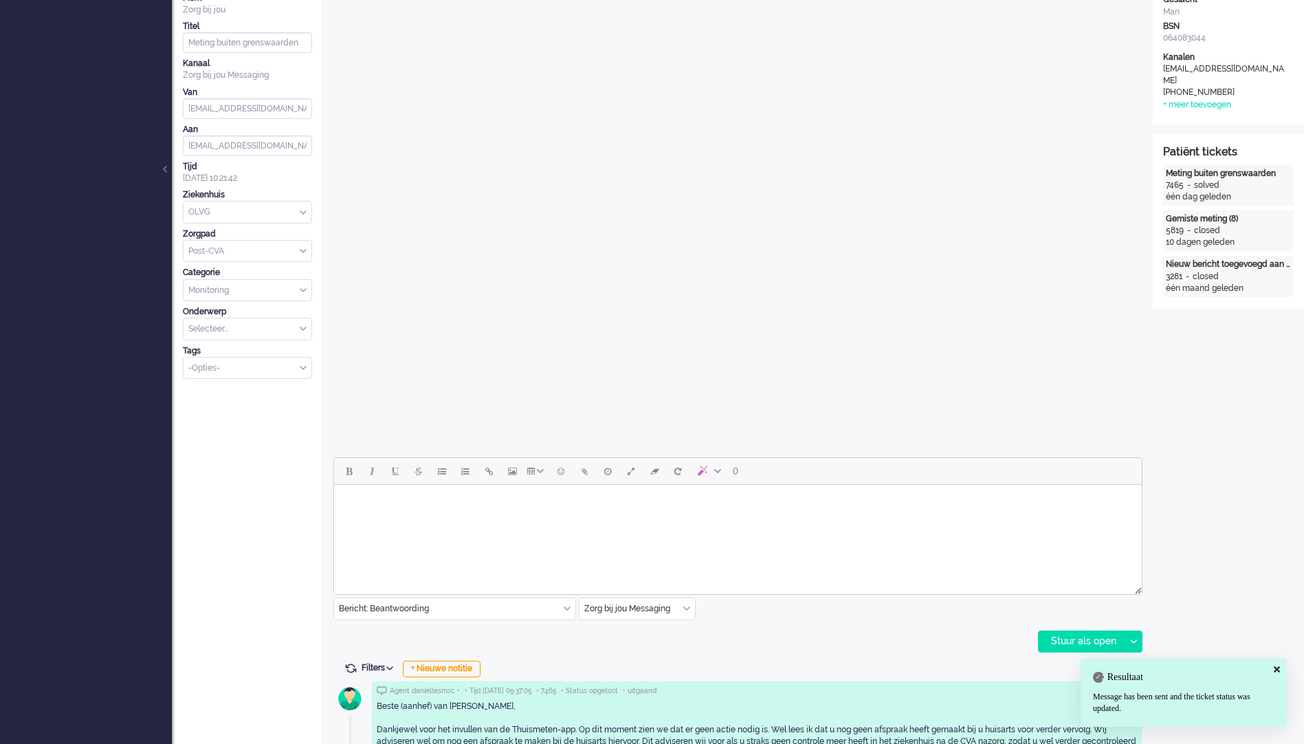
scroll to position [0, 0]
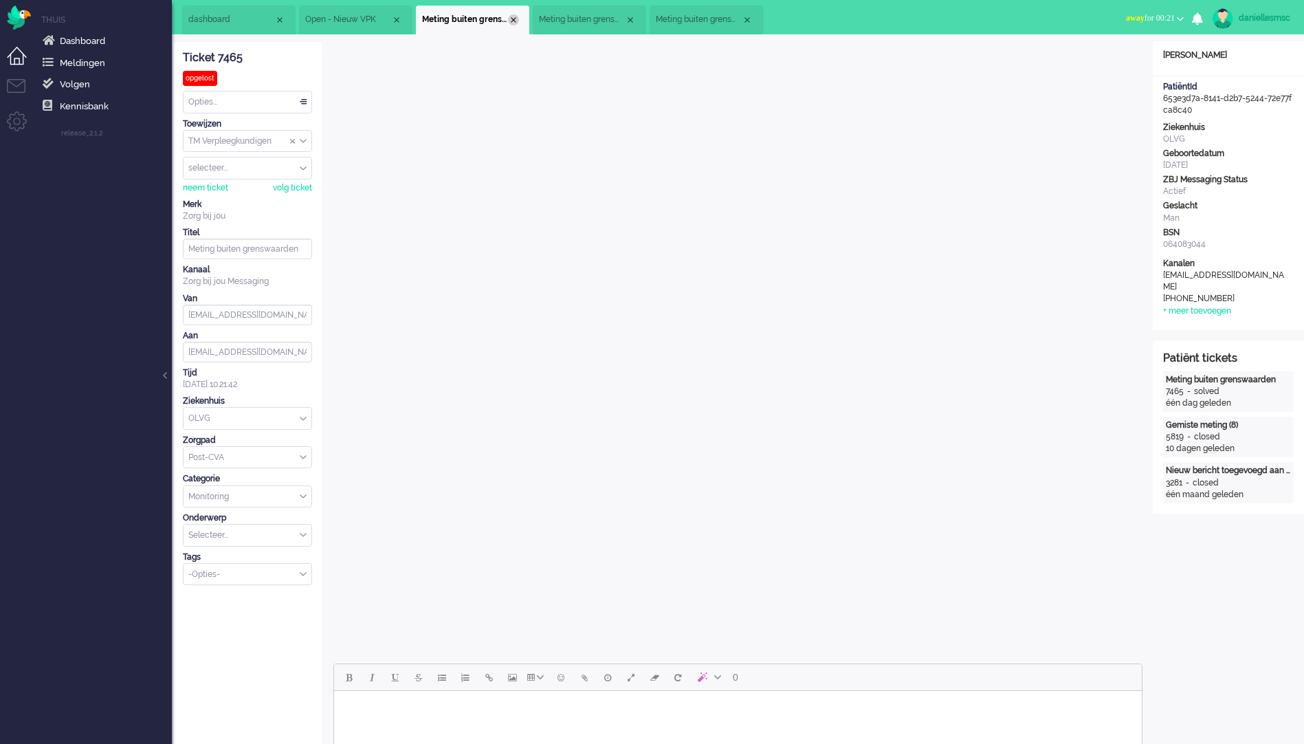
click at [514, 21] on div "Close tab" at bounding box center [513, 19] width 11 height 11
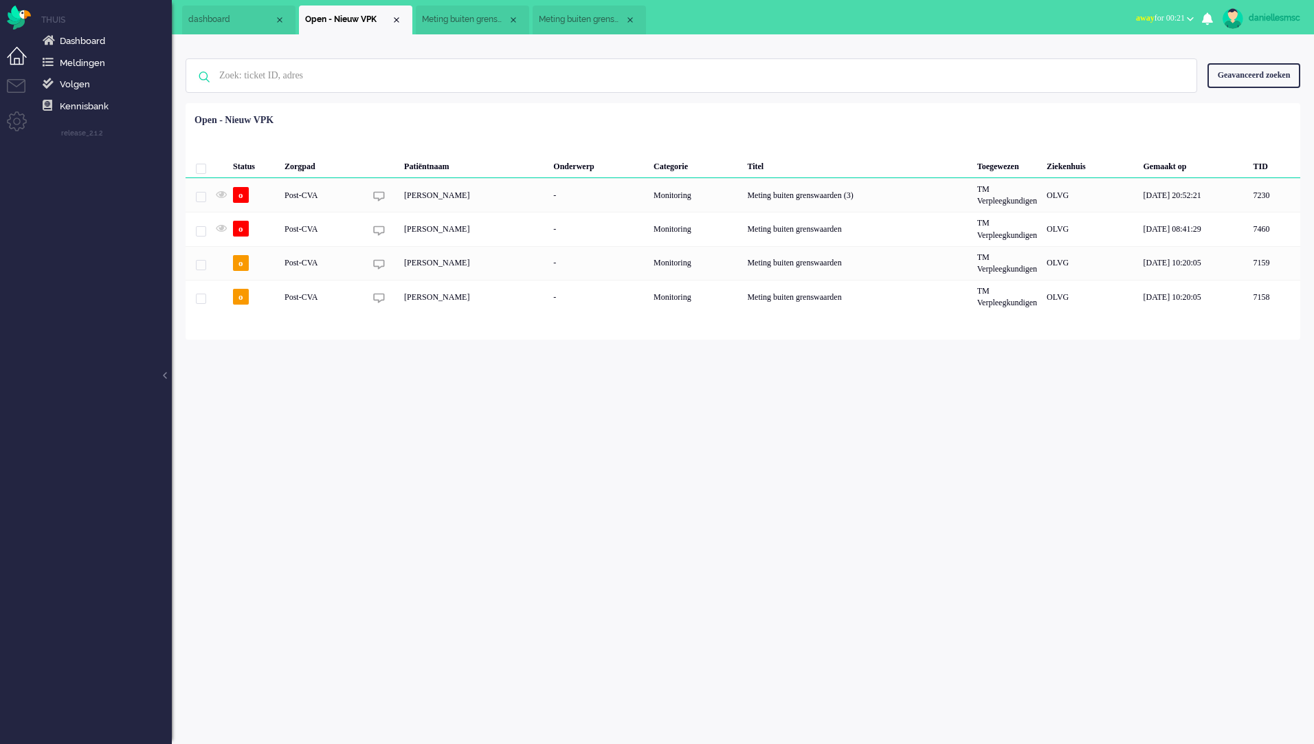
click at [448, 23] on span "Meting buiten grenswaarden" at bounding box center [465, 20] width 86 height 12
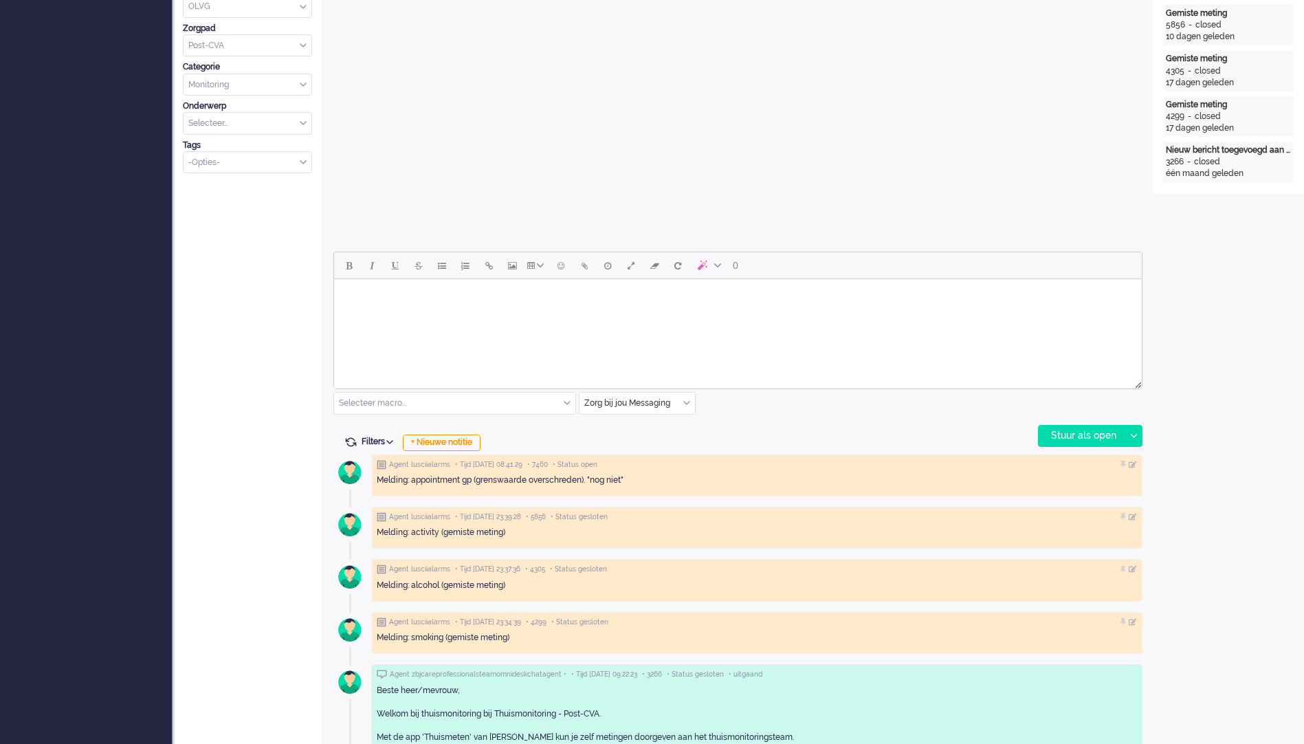
scroll to position [412, 0]
click at [509, 313] on html at bounding box center [738, 295] width 808 height 35
click at [490, 410] on input "text" at bounding box center [454, 402] width 241 height 21
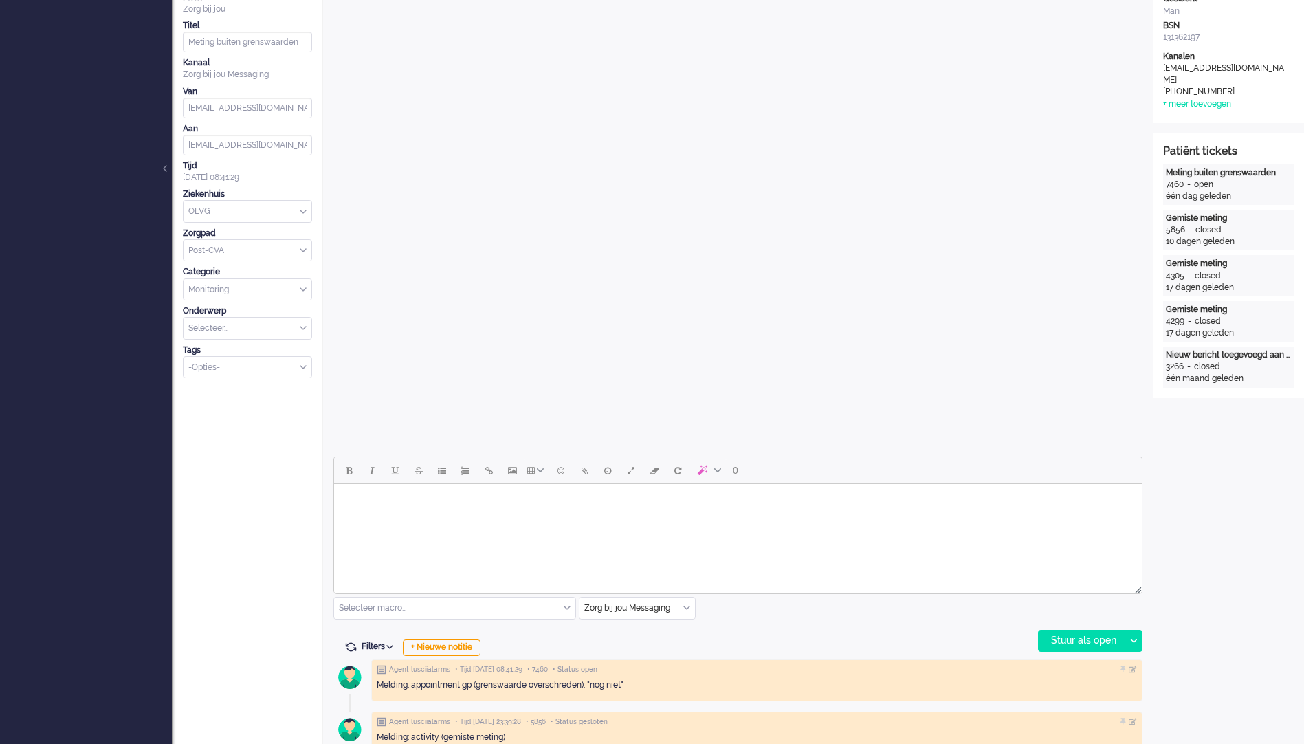
scroll to position [344, 0]
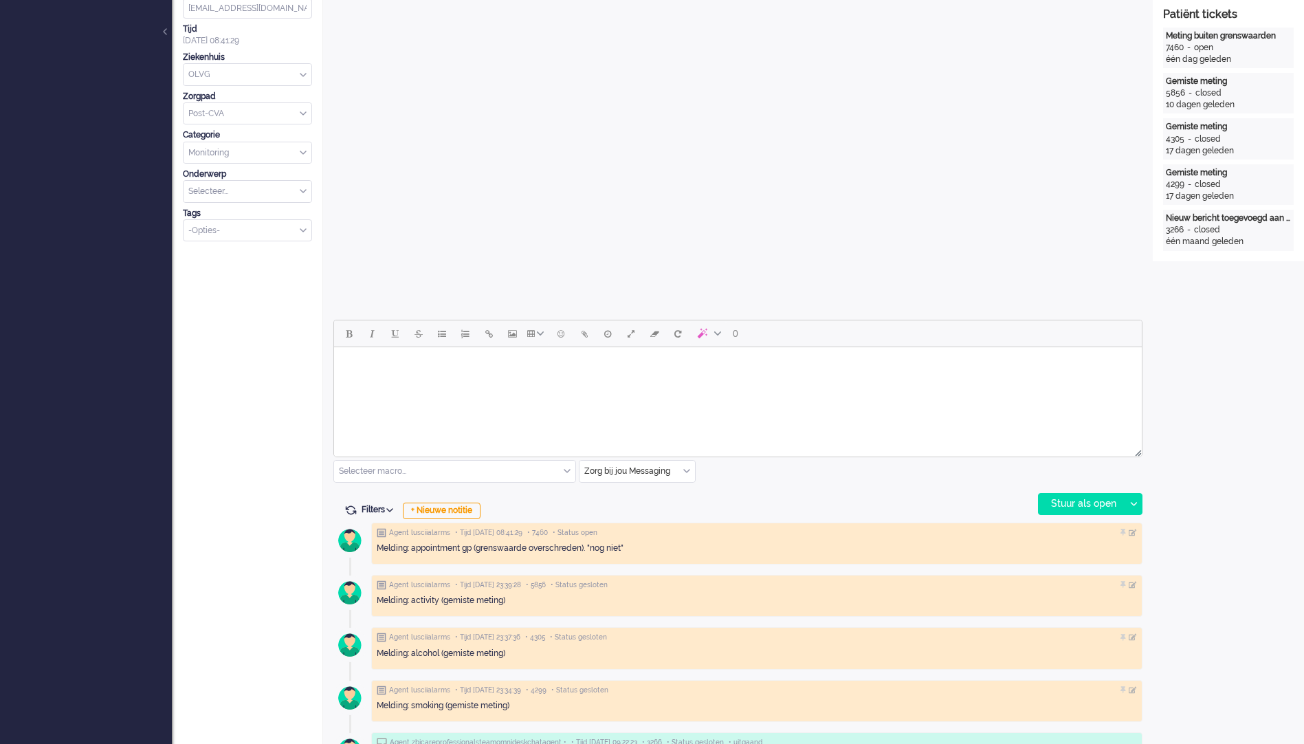
click at [571, 382] on html at bounding box center [738, 364] width 808 height 35
click at [374, 366] on body "Rich Text Area. Press ALT-0 for help." at bounding box center [738, 365] width 797 height 24
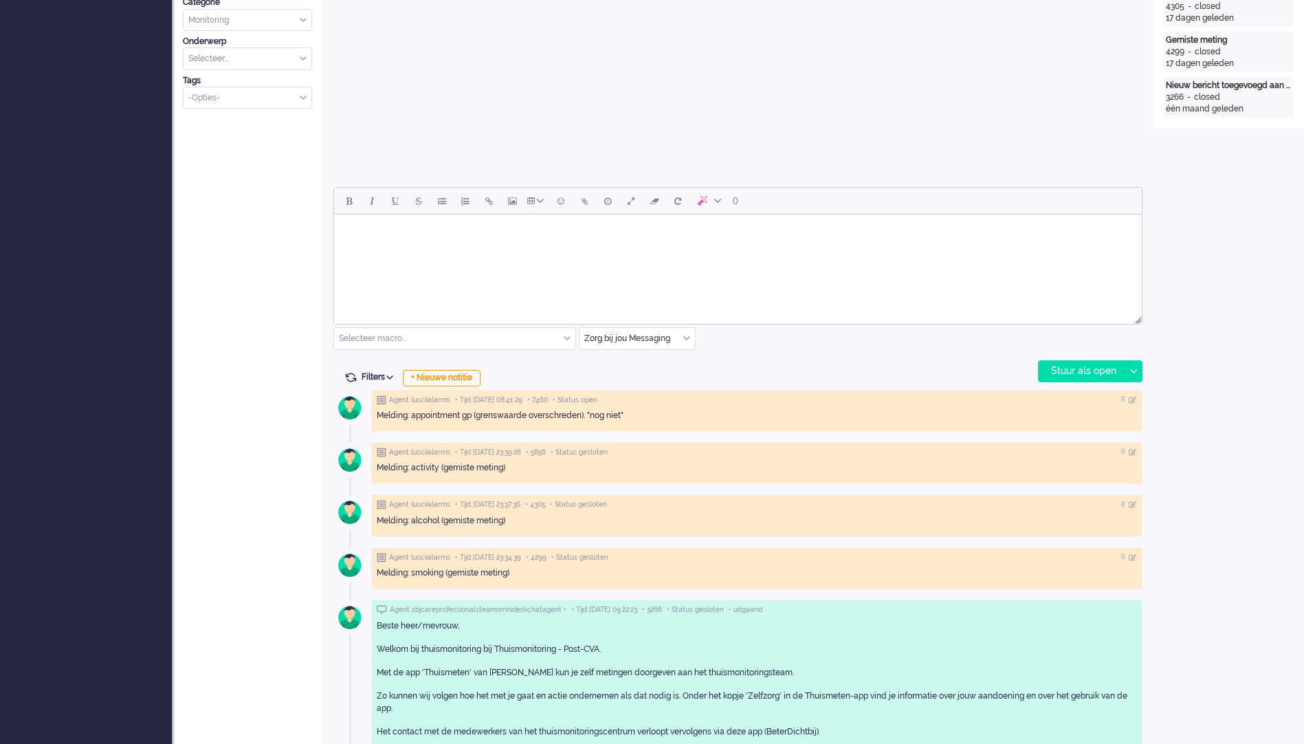
scroll to position [481, 0]
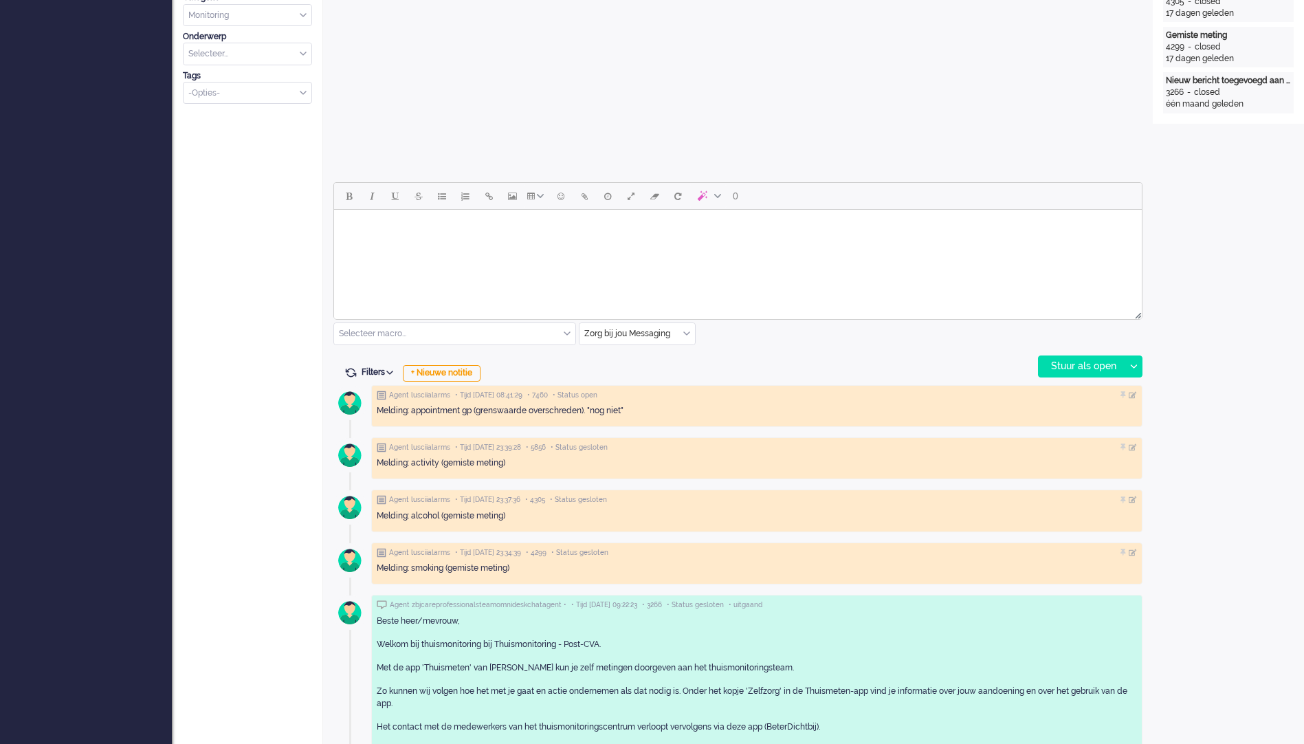
click at [491, 245] on html at bounding box center [738, 227] width 808 height 35
click at [544, 335] on input "text" at bounding box center [454, 333] width 241 height 21
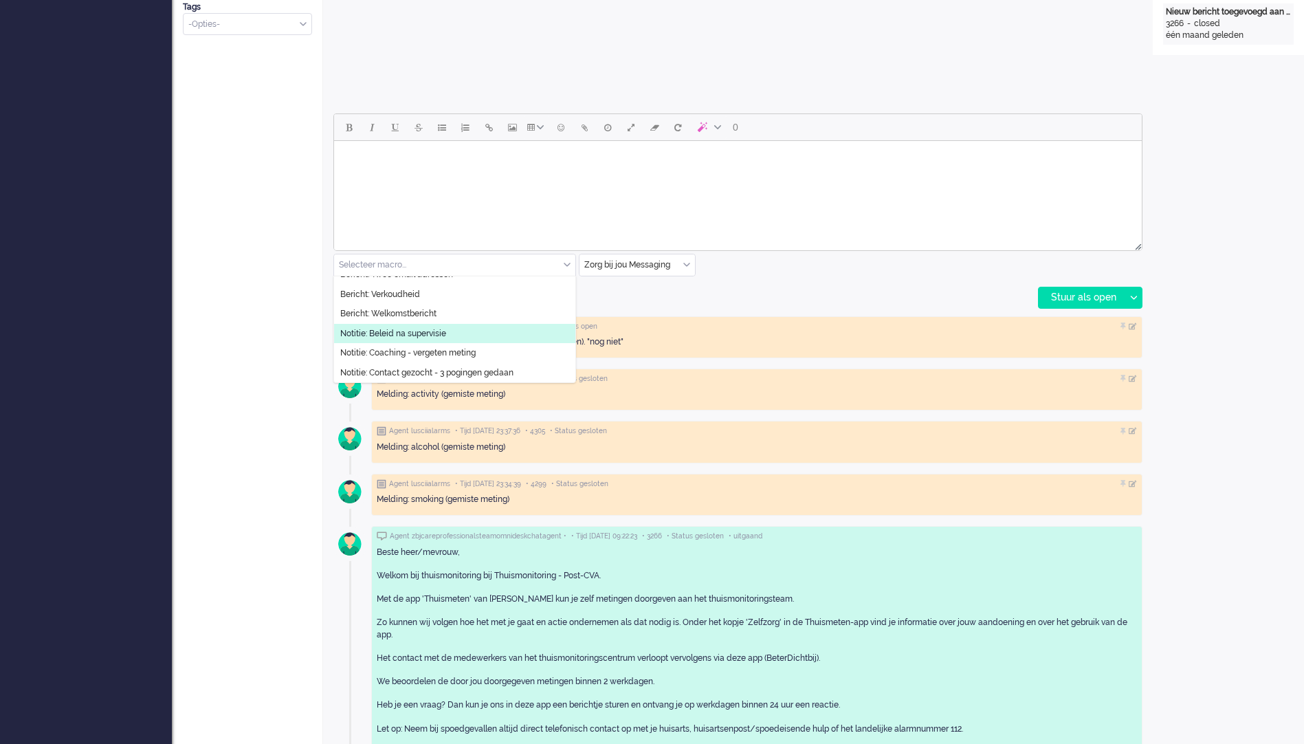
scroll to position [158, 0]
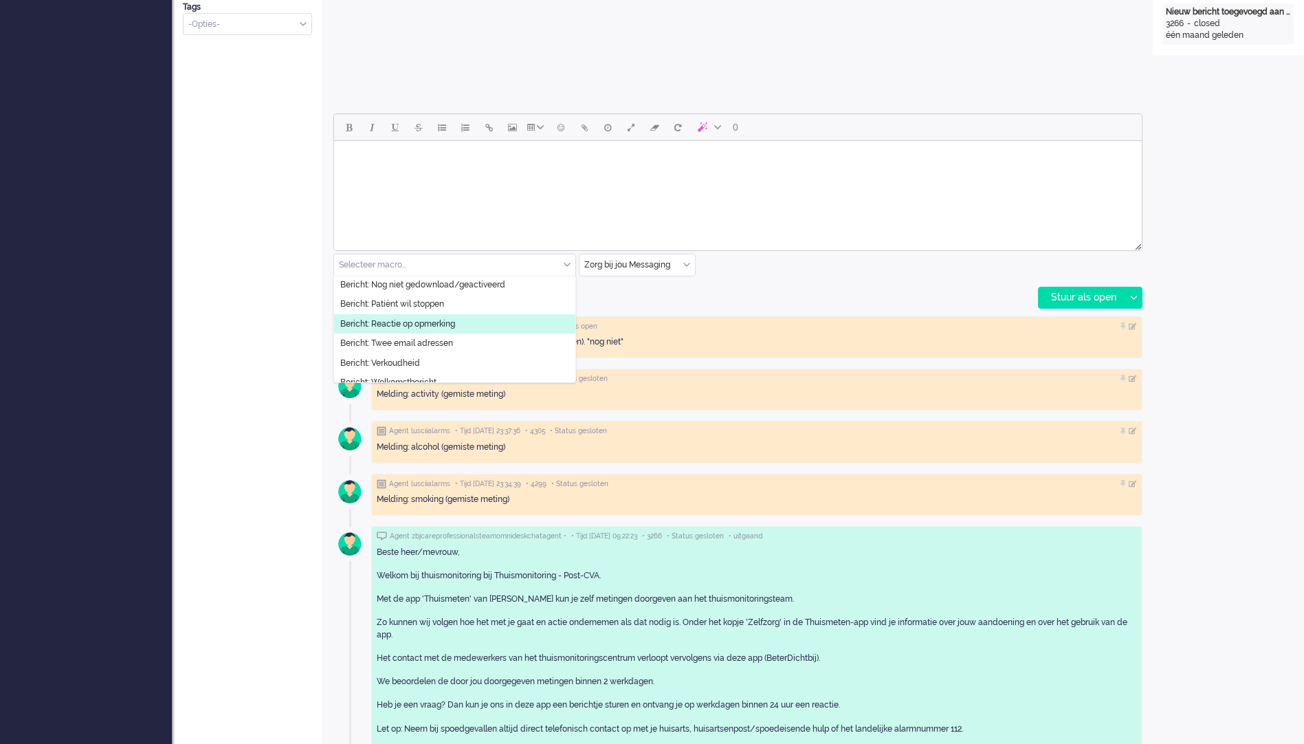
click at [465, 327] on li "Bericht: Reactie op opmerking" at bounding box center [454, 324] width 241 height 20
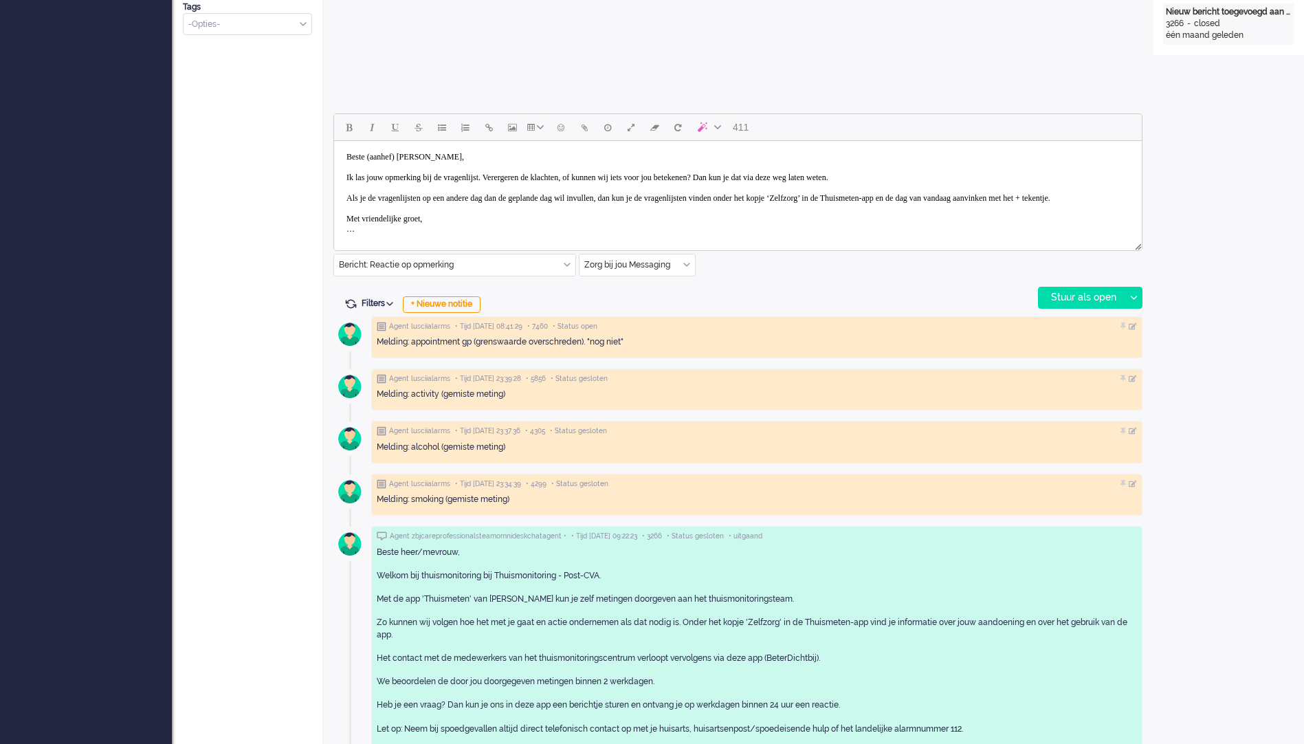
scroll to position [0, 0]
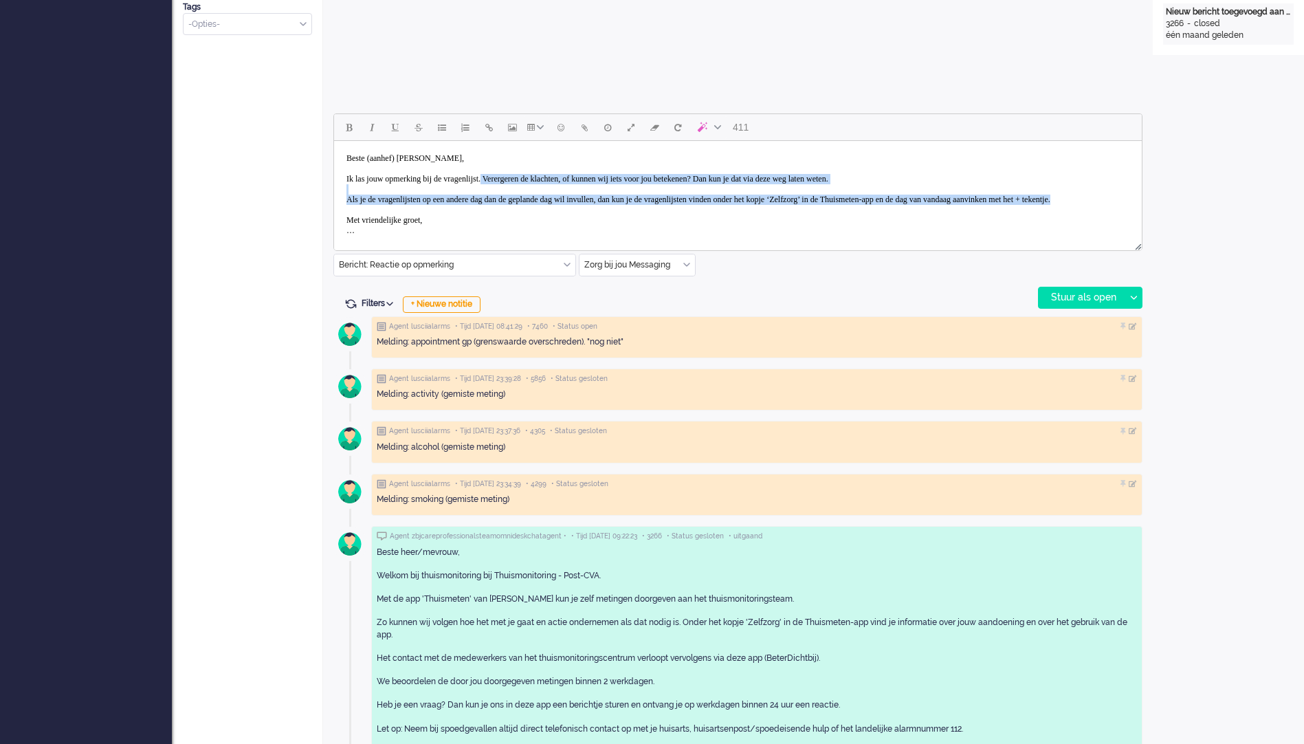
drag, startPoint x: 516, startPoint y: 174, endPoint x: 584, endPoint y: 208, distance: 76.6
click at [584, 208] on body "Beste (aanhef) [PERSON_NAME], Ik las jouw opmerking bij de vragenlijst. Vererge…" at bounding box center [738, 194] width 797 height 96
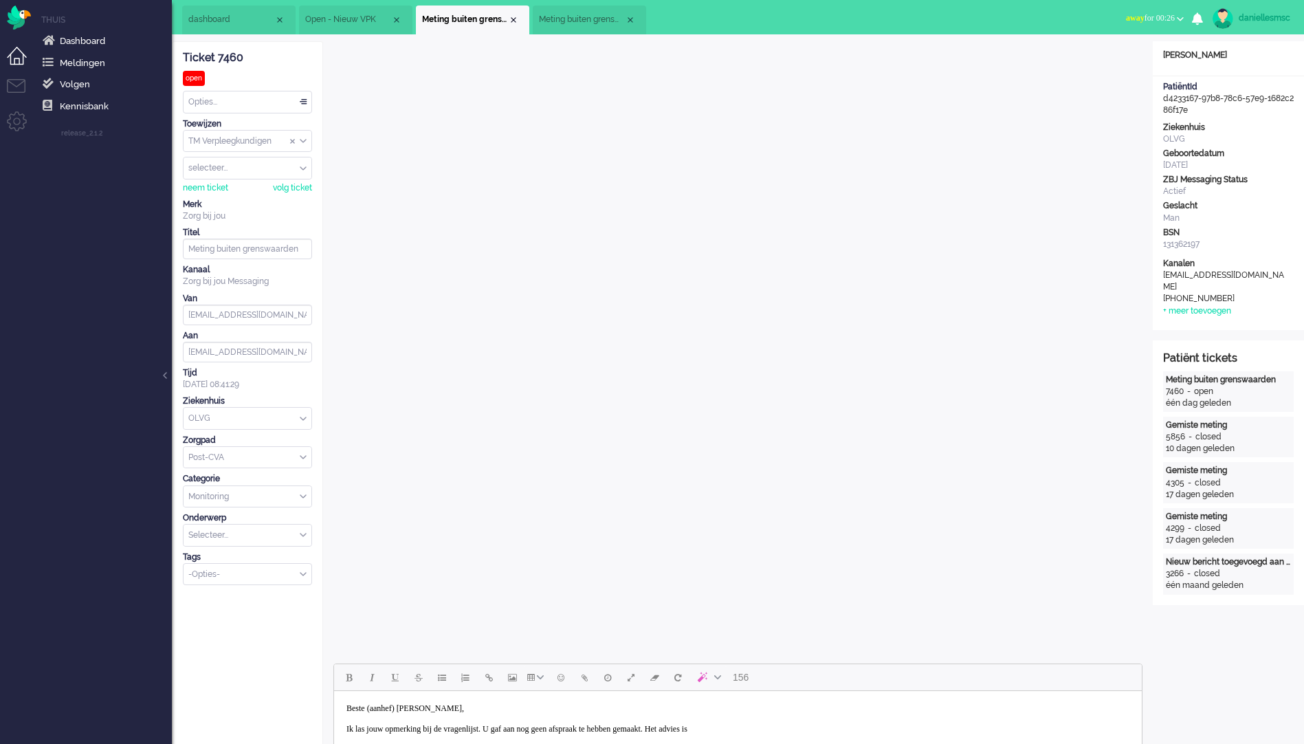
scroll to position [206, 0]
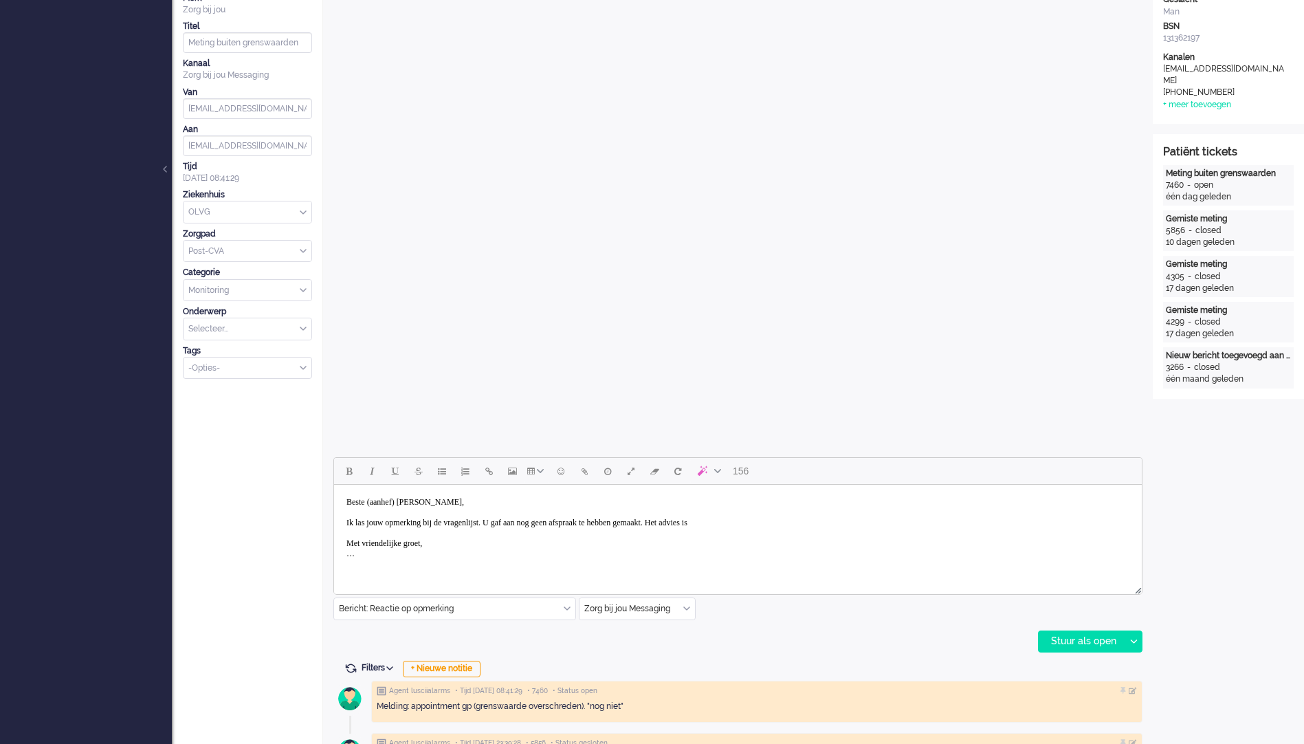
click at [839, 524] on body "Beste (aanhef) [PERSON_NAME], Ik las jouw opmerking bij de vragenlijst. U gaf a…" at bounding box center [738, 528] width 797 height 76
click at [955, 510] on body "Beste (aanhef) [PERSON_NAME], Ik las jouw opmerking bij de vragenlijst. U gaf a…" at bounding box center [738, 528] width 797 height 76
drag, startPoint x: 960, startPoint y: 515, endPoint x: 958, endPoint y: 522, distance: 7.2
click at [958, 522] on body "Beste (aanhef) [PERSON_NAME], Ik las jouw opmerking bij de vragenlijst. U gaf a…" at bounding box center [738, 528] width 797 height 76
click at [428, 560] on body "Beste (aanhef) [PERSON_NAME], Ik las jouw opmerking bij de vragenlijst. U gaf a…" at bounding box center [738, 528] width 797 height 76
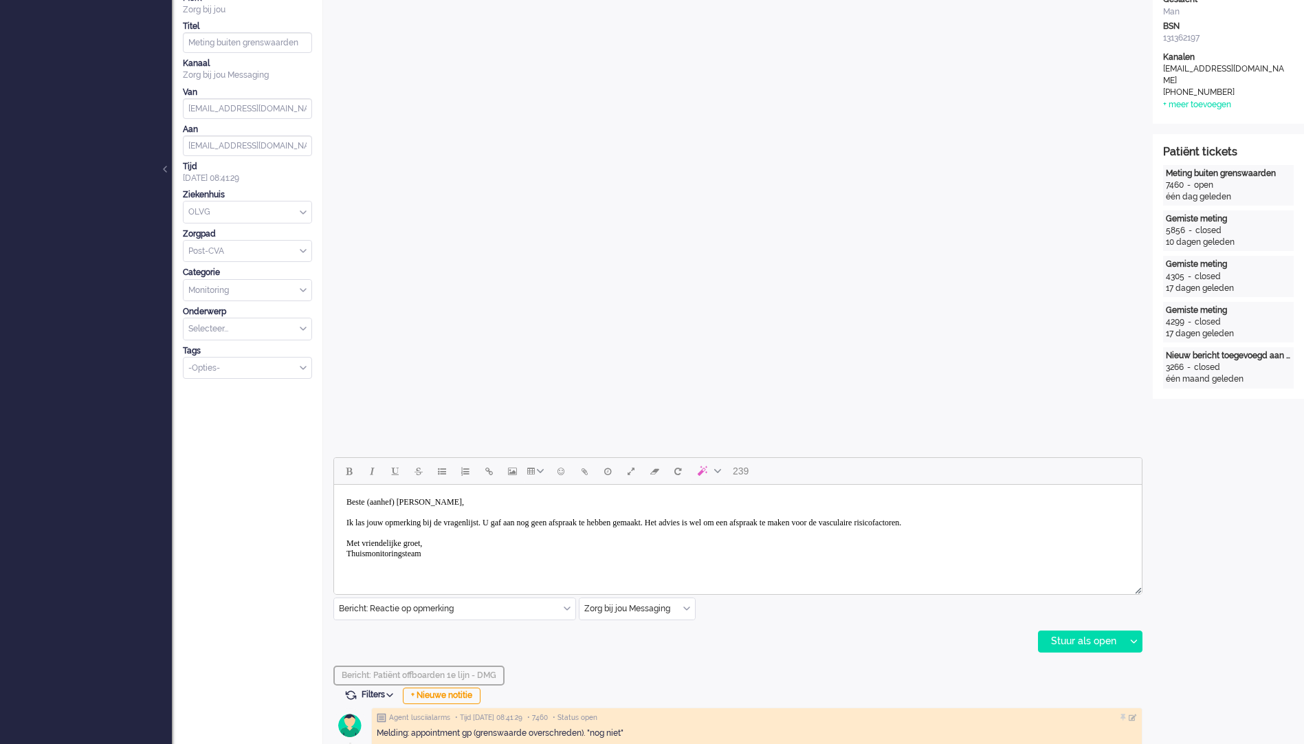
click at [1081, 519] on body "Beste (aanhef) [PERSON_NAME], Ik las jouw opmerking bij de vragenlijst. U gaf a…" at bounding box center [738, 528] width 797 height 76
click at [1078, 531] on body "Beste (aanhef) [PERSON_NAME], Ik las jouw opmerking bij de vragenlijst. U gaf a…" at bounding box center [738, 528] width 797 height 76
click at [1079, 516] on body "Beste (aanhef) [PERSON_NAME], Ik las jouw opmerking bij de vragenlijst. U gaf a…" at bounding box center [738, 528] width 797 height 76
click at [1081, 523] on body "Beste (aanhef) [PERSON_NAME], Ik las jouw opmerking bij de vragenlijst. U gaf a…" at bounding box center [738, 528] width 797 height 76
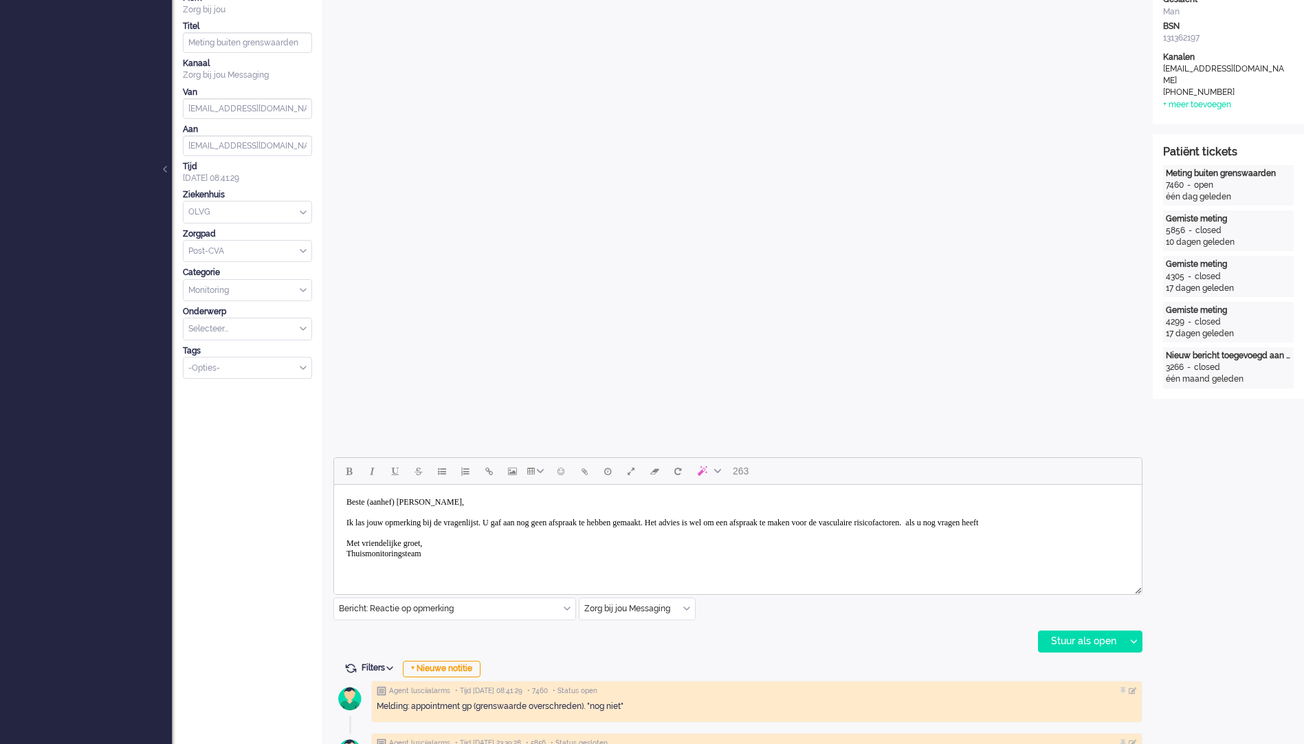
drag, startPoint x: 1061, startPoint y: 523, endPoint x: 1060, endPoint y: 530, distance: 7.0
click at [1060, 527] on body "Beste (aanhef) [PERSON_NAME], Ik las jouw opmerking bij de vragenlijst. U gaf a…" at bounding box center [738, 528] width 797 height 76
click at [397, 536] on body "Beste (aanhef) [PERSON_NAME], Ik las jouw opmerking bij de vragenlijst. U gaf a…" at bounding box center [738, 528] width 797 height 76
click at [1103, 642] on div "Stuur als open" at bounding box center [1082, 641] width 86 height 21
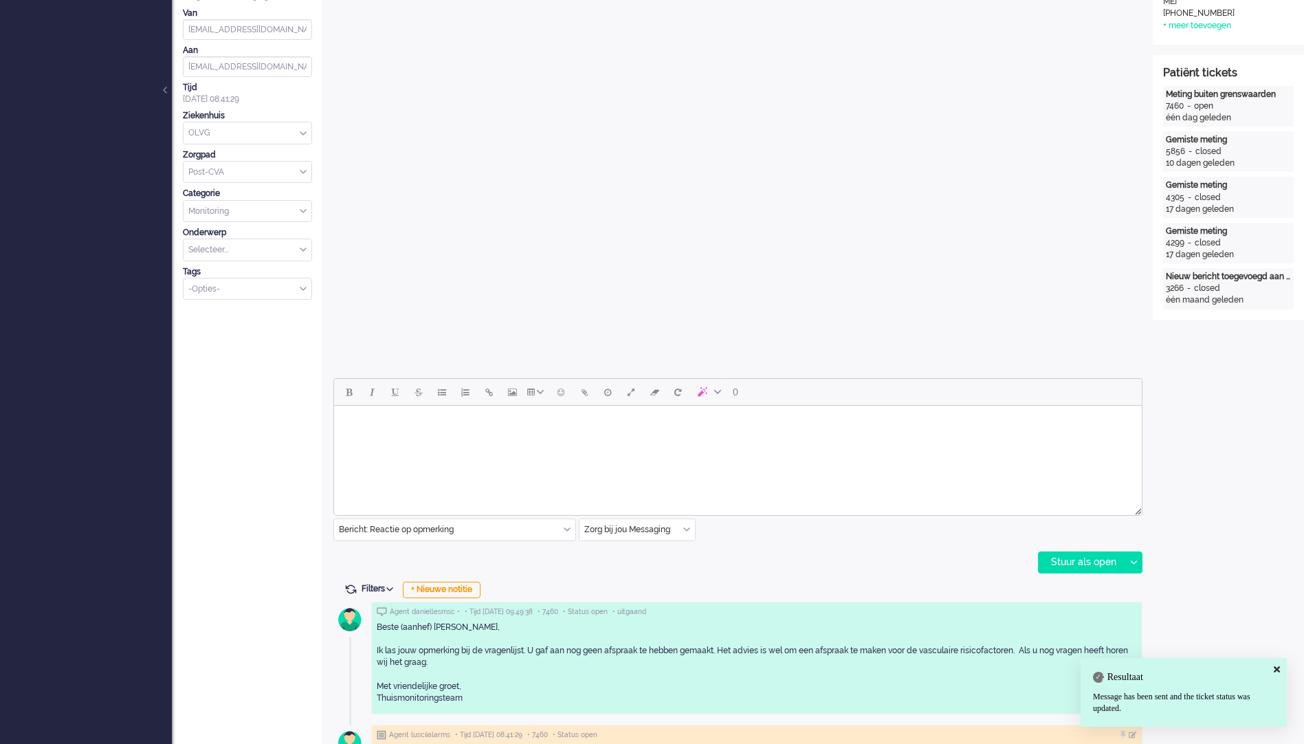
scroll to position [412, 0]
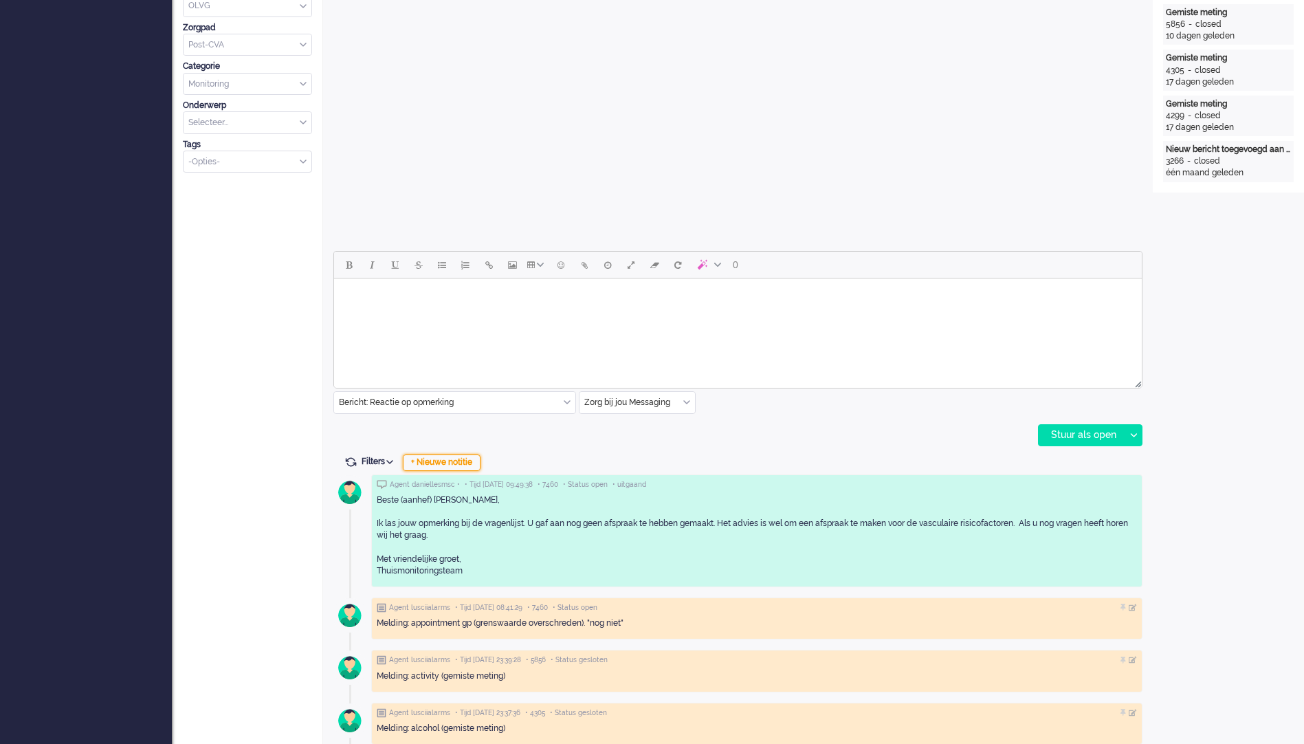
click at [467, 461] on div "+ Nieuwe notitie" at bounding box center [442, 462] width 78 height 16
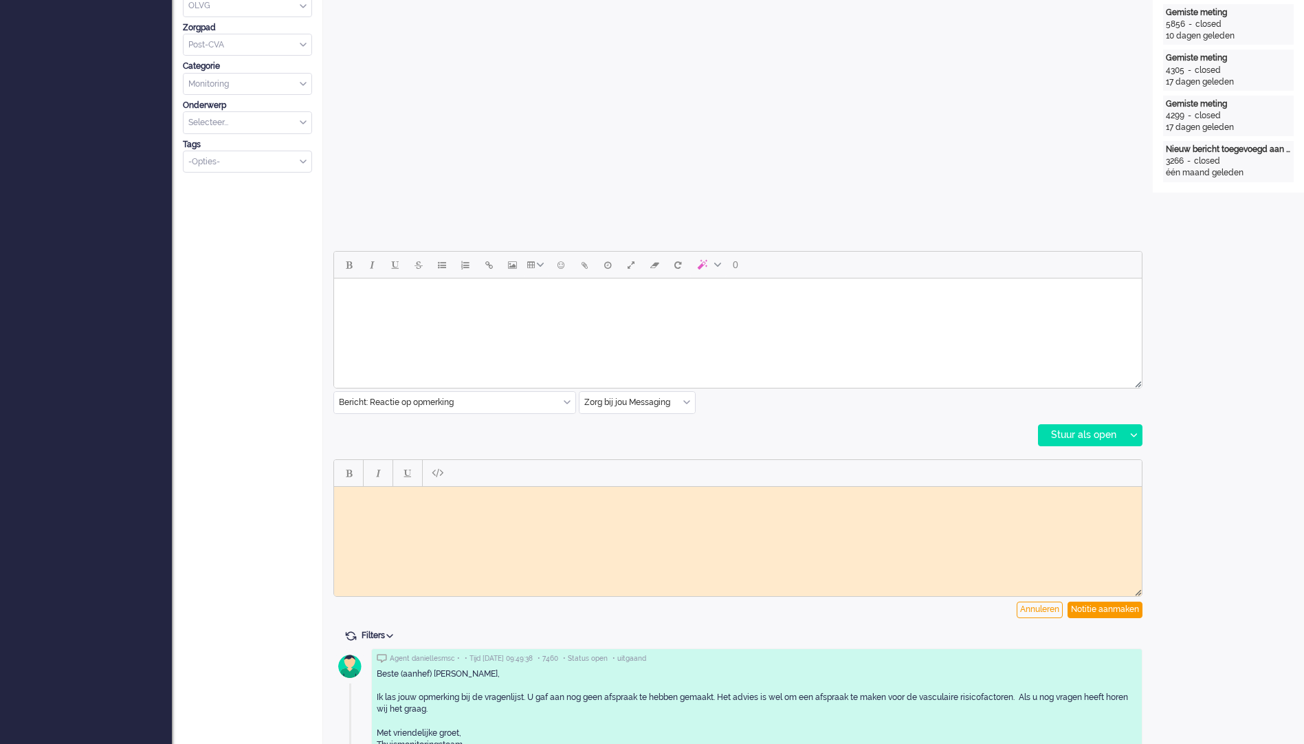
scroll to position [0, 0]
click at [1046, 609] on div "Annuleren" at bounding box center [1040, 609] width 46 height 16
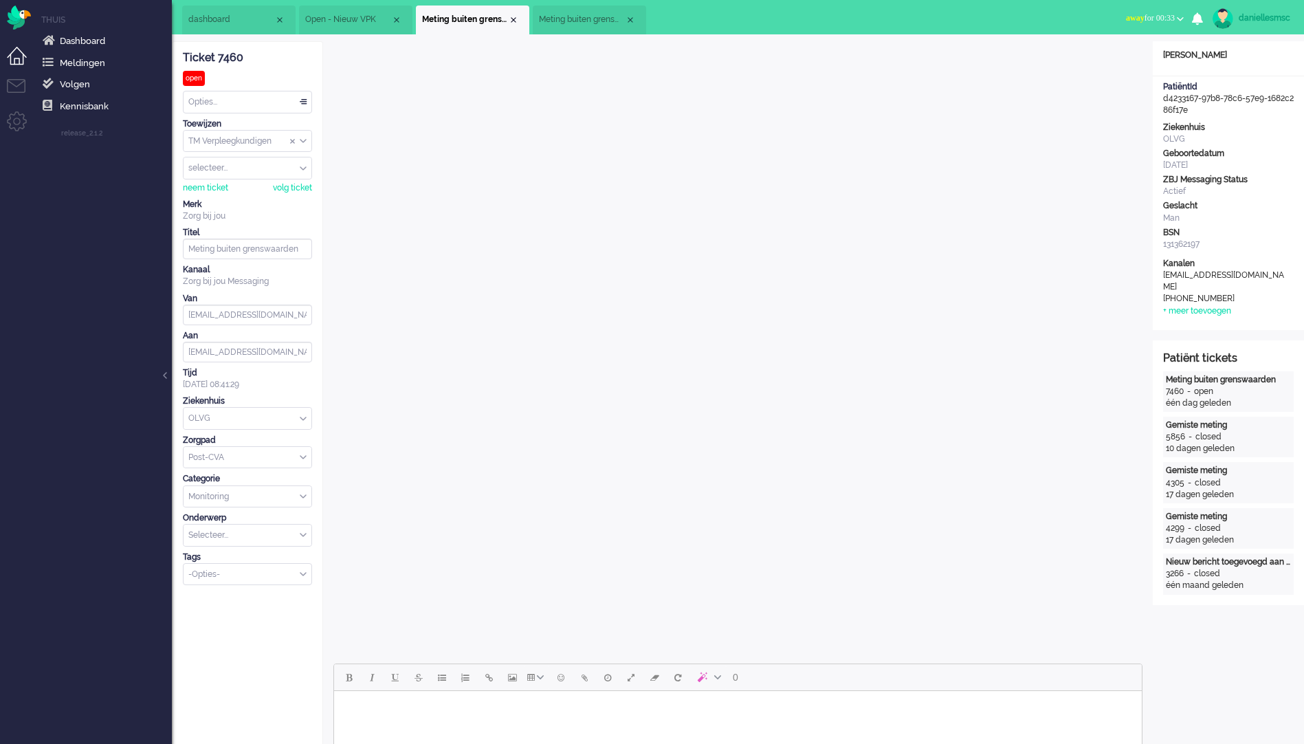
click at [241, 104] on div "Opties..." at bounding box center [248, 101] width 128 height 21
click at [255, 195] on li "Opgelost" at bounding box center [248, 200] width 128 height 20
click at [516, 21] on div "Close tab" at bounding box center [513, 19] width 11 height 11
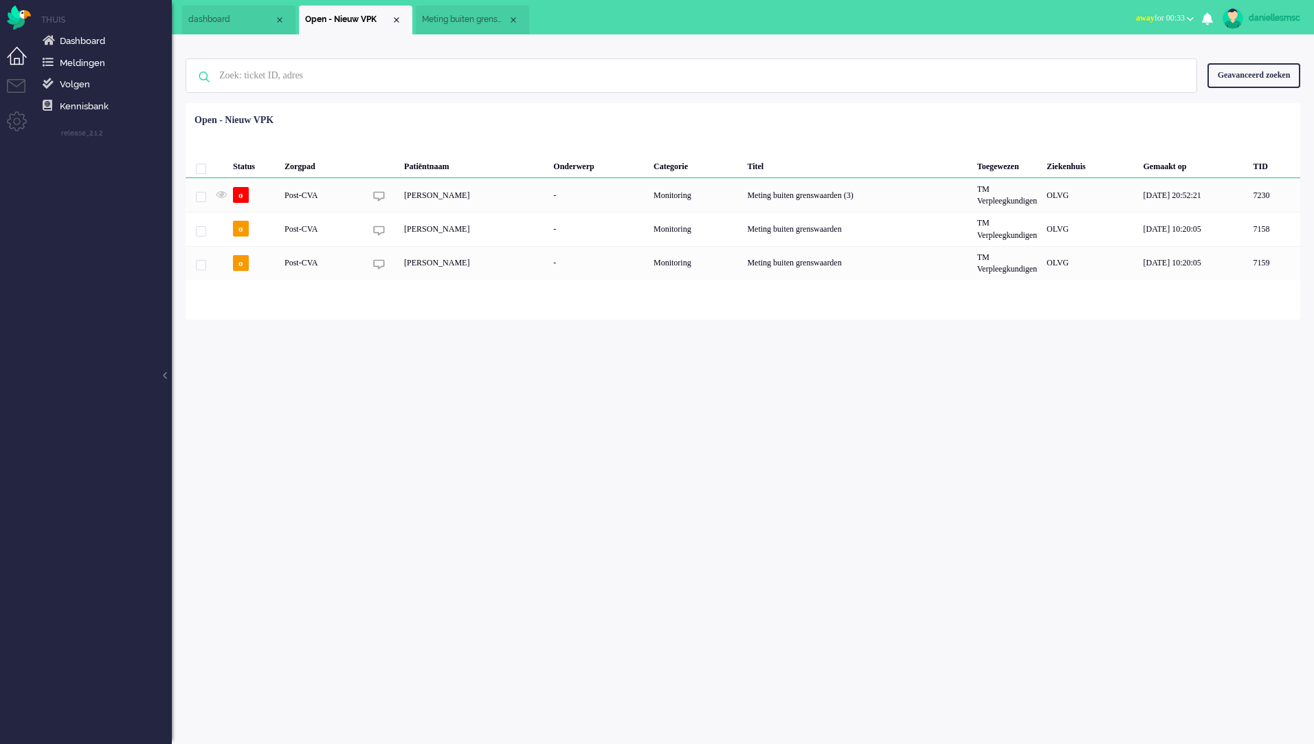
click at [473, 10] on li "Meting buiten grenswaarden (3)" at bounding box center [472, 19] width 113 height 29
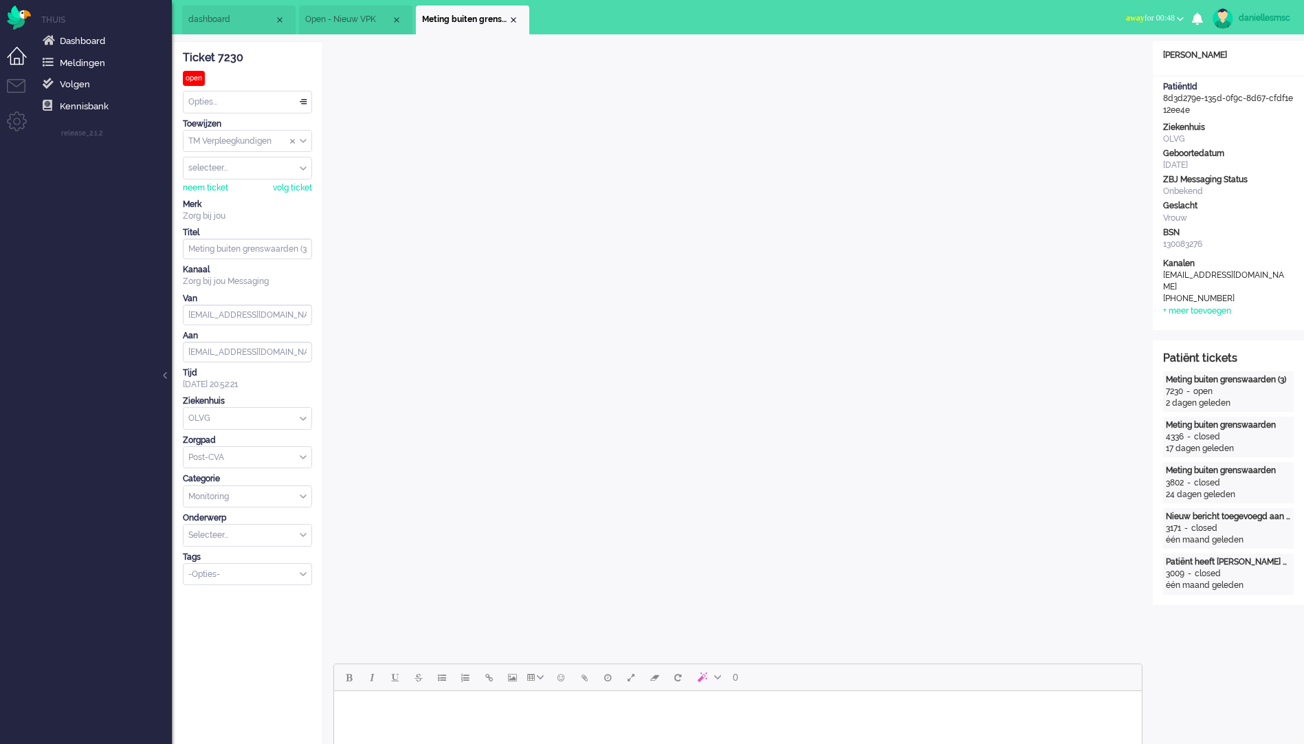
click at [236, 102] on div "Opties..." at bounding box center [248, 101] width 128 height 21
click at [267, 198] on li "Opgelost" at bounding box center [248, 200] width 128 height 20
drag, startPoint x: 514, startPoint y: 23, endPoint x: 668, endPoint y: 170, distance: 213.9
click at [514, 23] on div "Close tab" at bounding box center [513, 19] width 11 height 11
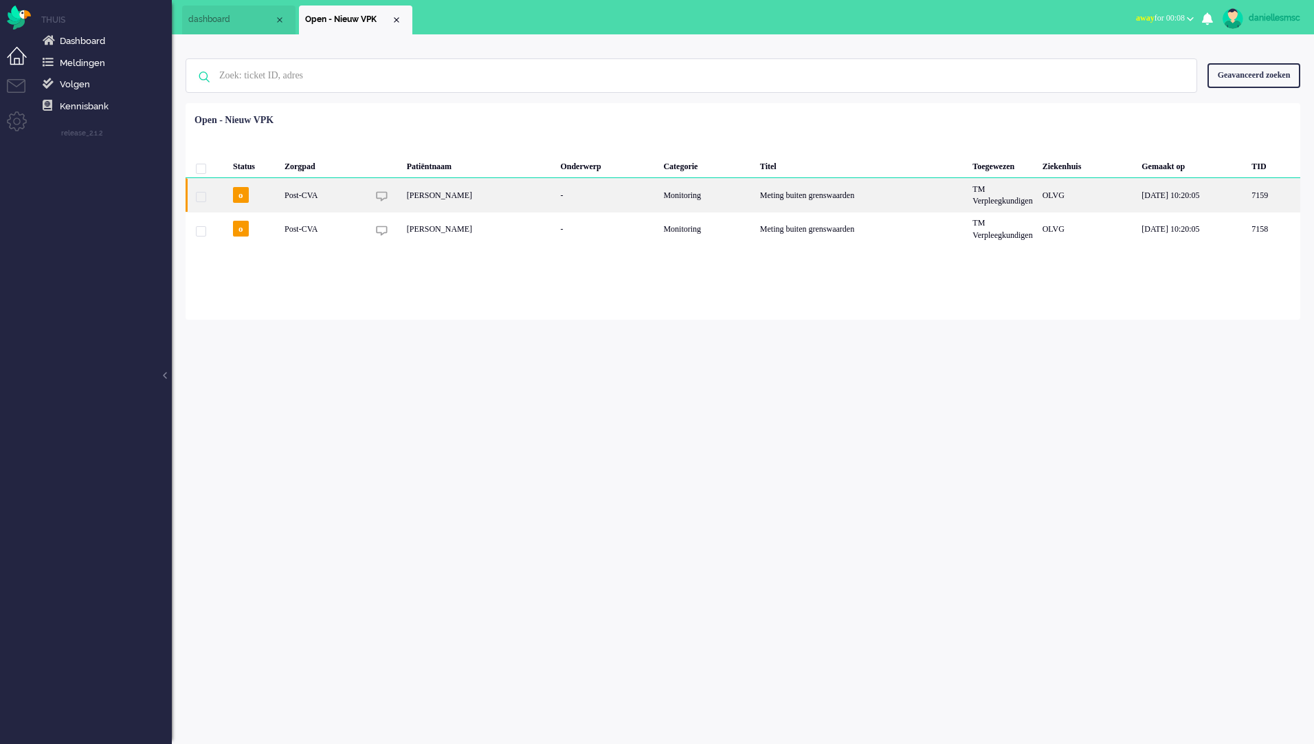
click at [456, 201] on div "[PERSON_NAME]" at bounding box center [479, 195] width 154 height 34
